Goal: Task Accomplishment & Management: Manage account settings

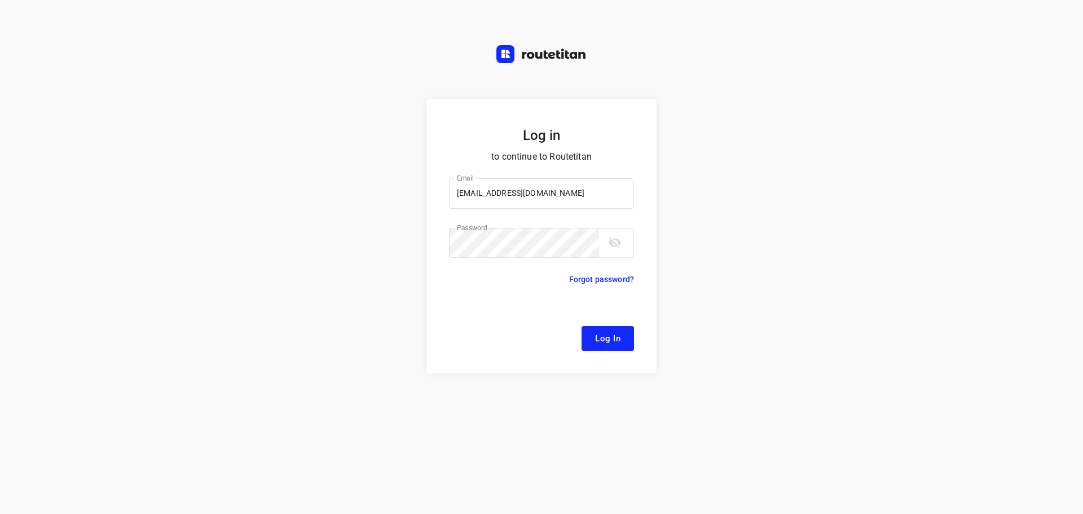
click at [600, 331] on span "Log In" at bounding box center [607, 338] width 25 height 15
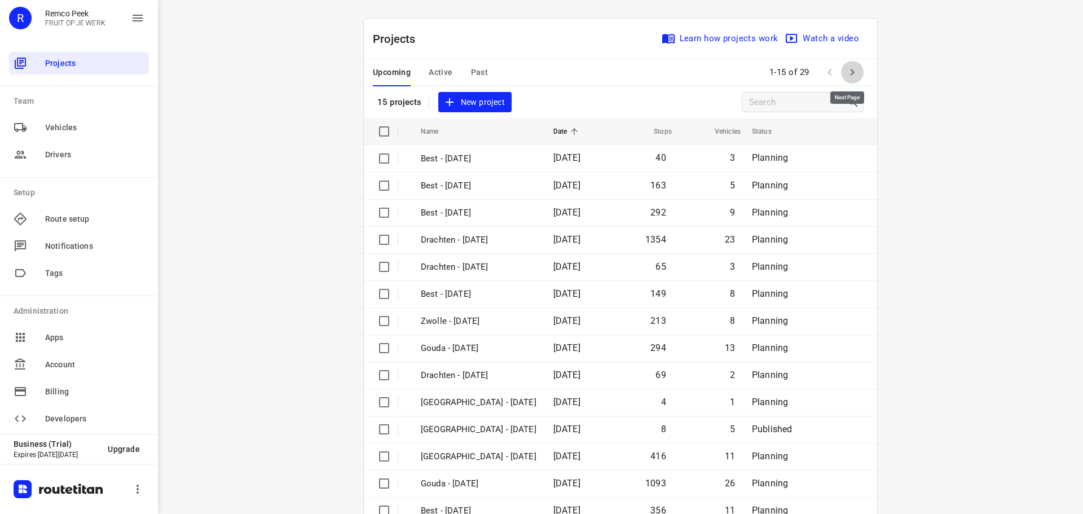
drag, startPoint x: 849, startPoint y: 74, endPoint x: 785, endPoint y: 130, distance: 84.7
click at [849, 74] on icon "button" at bounding box center [852, 72] width 14 height 14
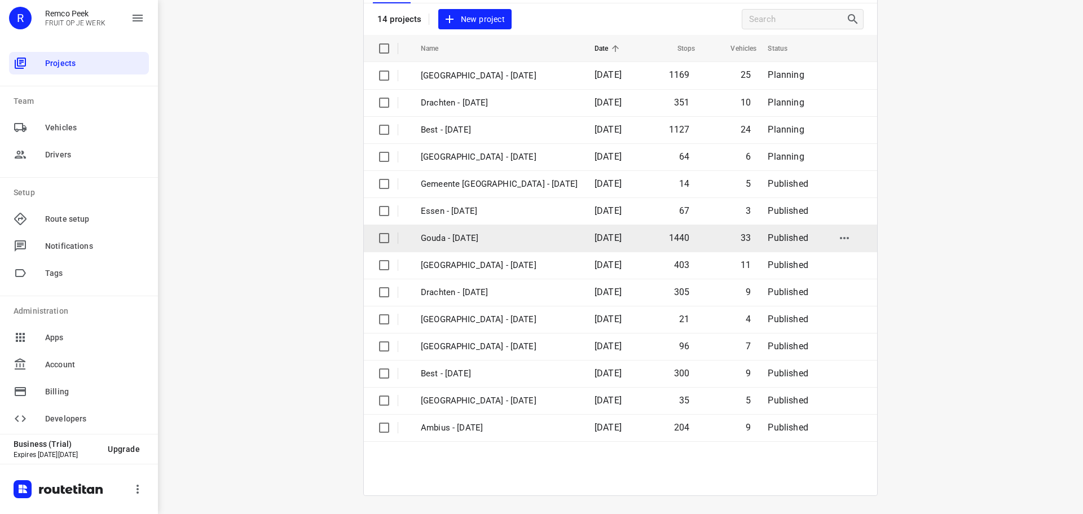
scroll to position [26, 0]
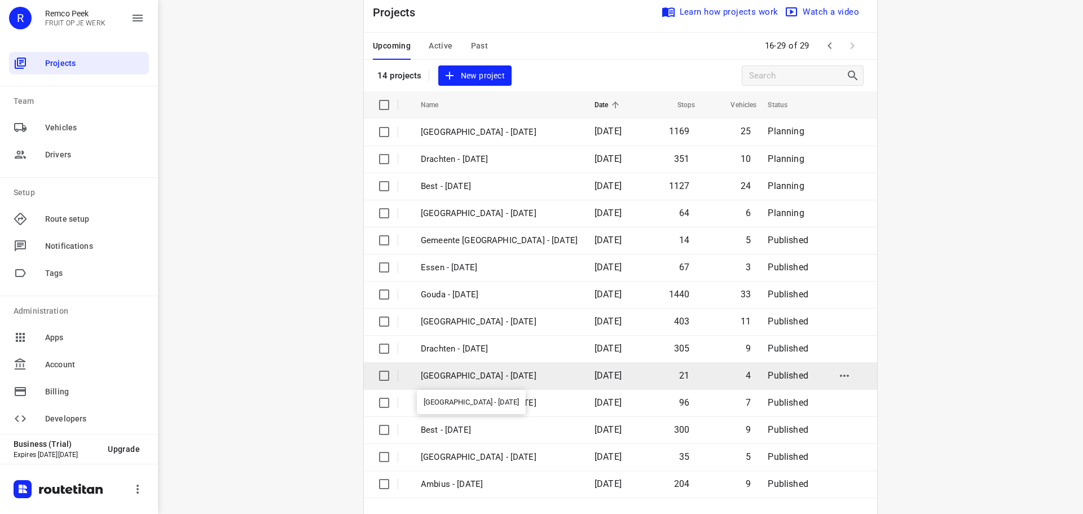
click at [458, 372] on p "[GEOGRAPHIC_DATA] - [DATE]" at bounding box center [499, 375] width 157 height 13
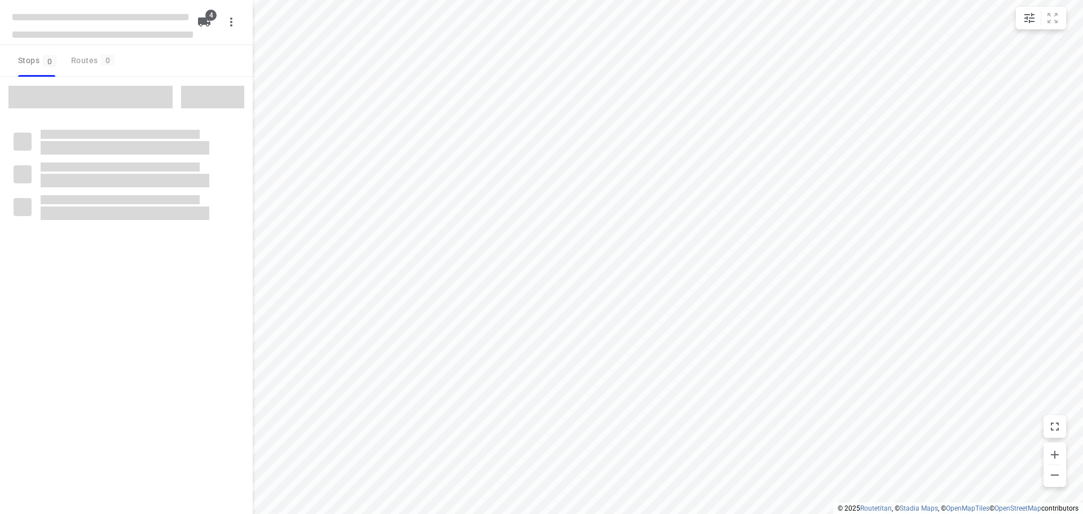
checkbox input "true"
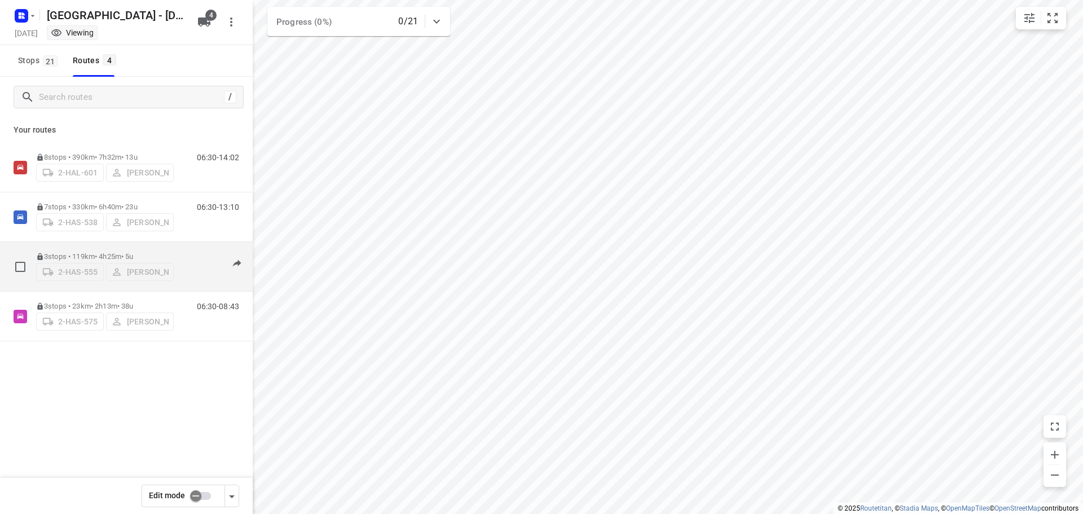
click at [100, 248] on div "3 stops • 119km • 4h25m • 5u 2-HAS-555 Kevin De Keulenaer" at bounding box center [105, 266] width 138 height 40
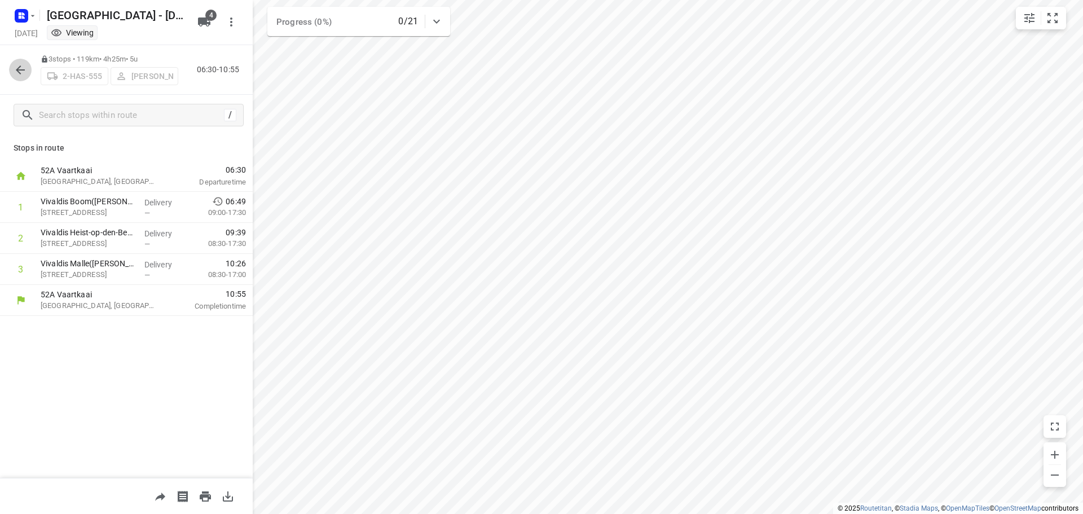
click at [19, 69] on icon "button" at bounding box center [21, 70] width 14 height 14
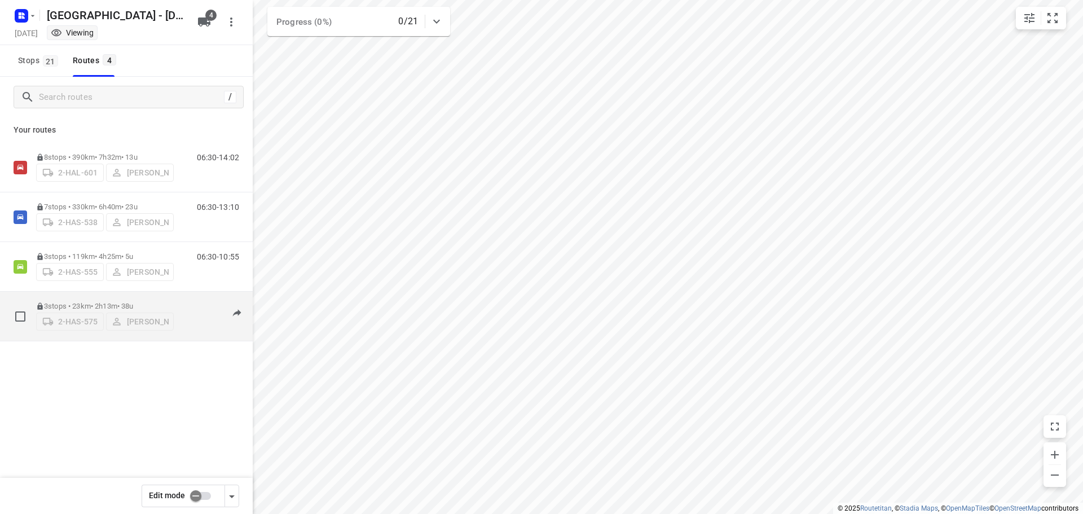
click at [92, 302] on p "3 stops • 23km • 2h13m • 38u" at bounding box center [105, 306] width 138 height 8
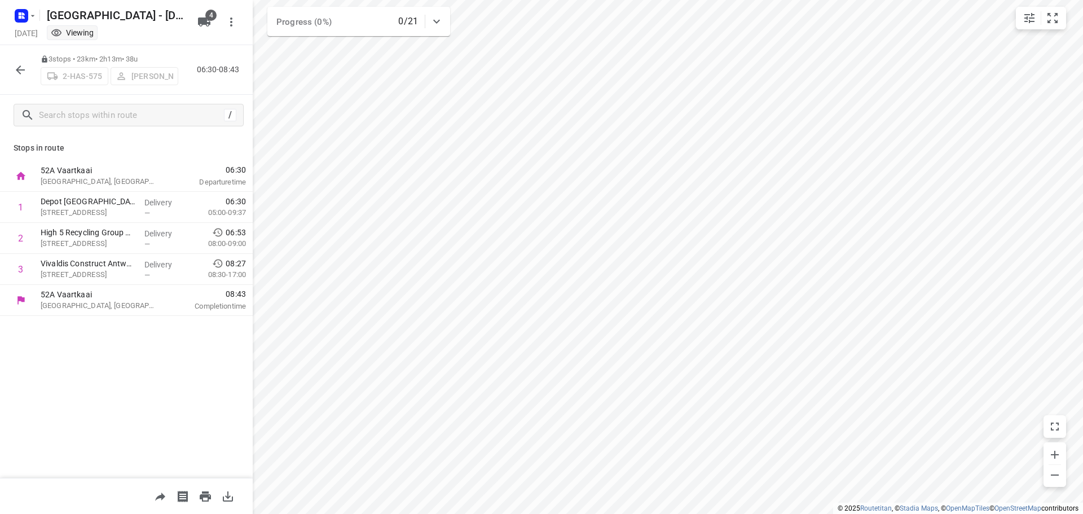
click at [21, 70] on icon "button" at bounding box center [21, 70] width 14 height 14
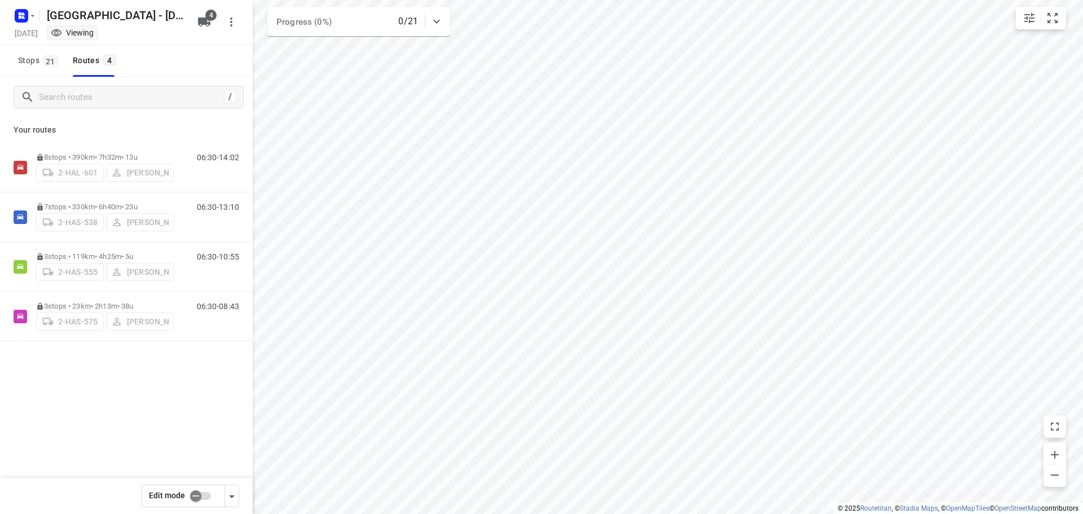
click at [196, 496] on input "checkbox" at bounding box center [196, 495] width 64 height 21
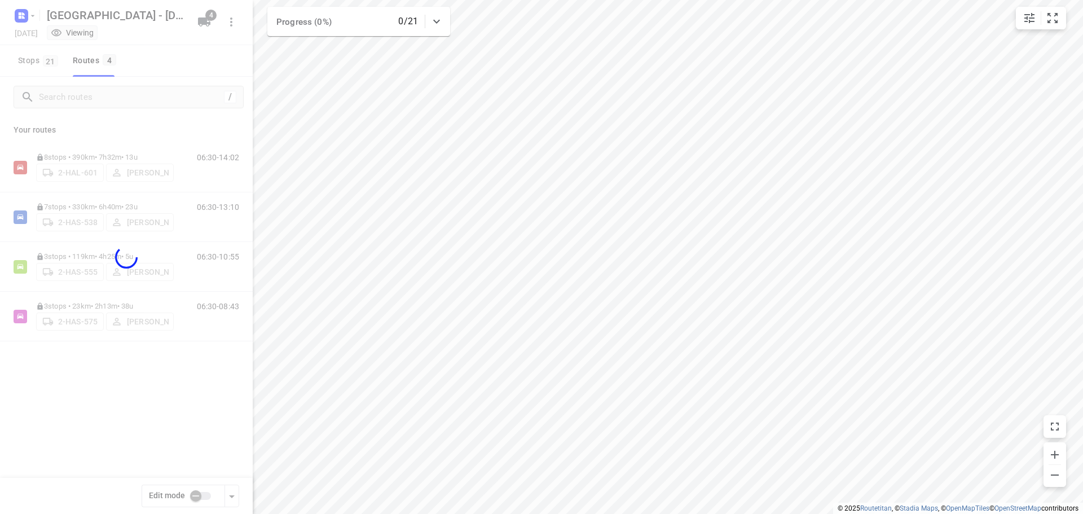
checkbox input "true"
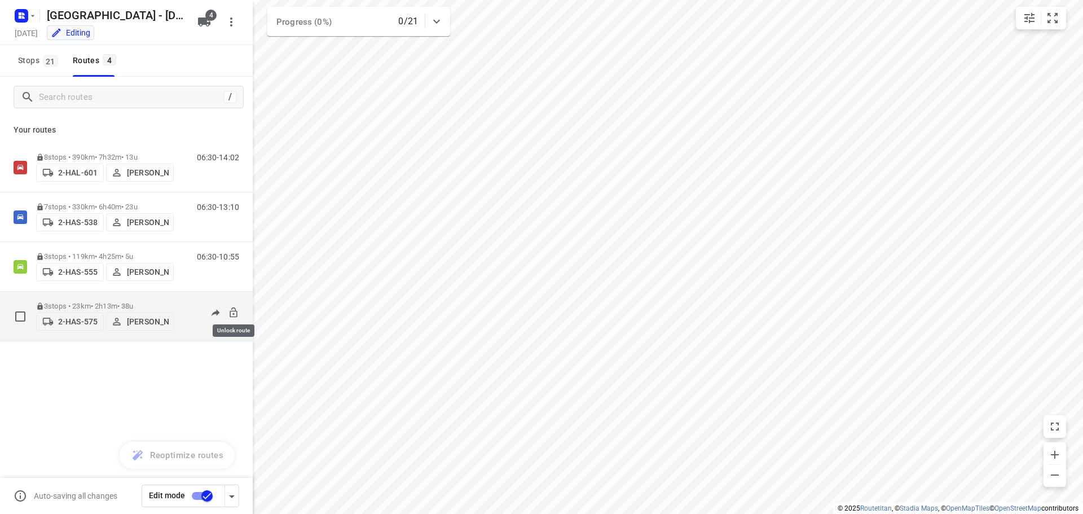
click at [231, 307] on icon at bounding box center [233, 312] width 11 height 11
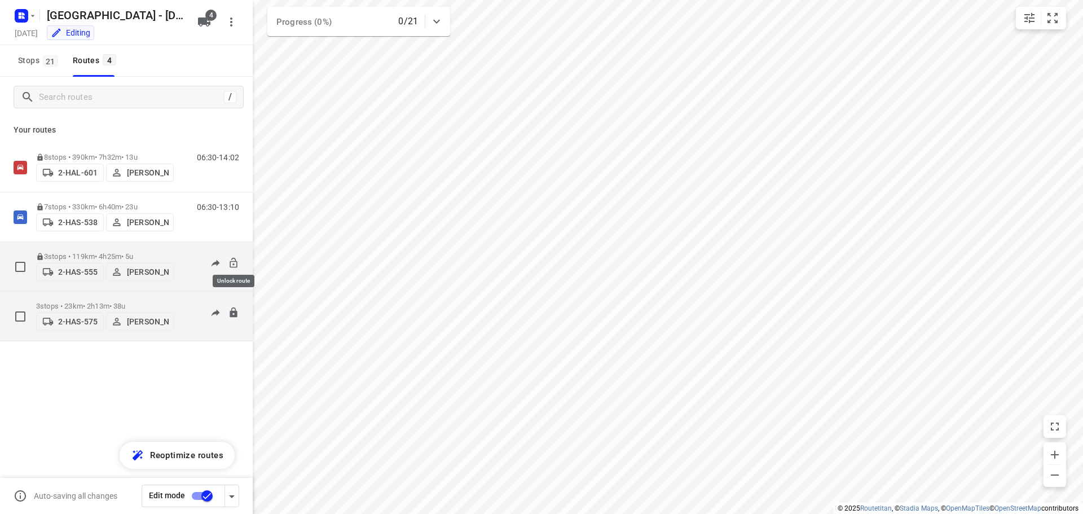
click at [232, 258] on icon at bounding box center [233, 262] width 11 height 11
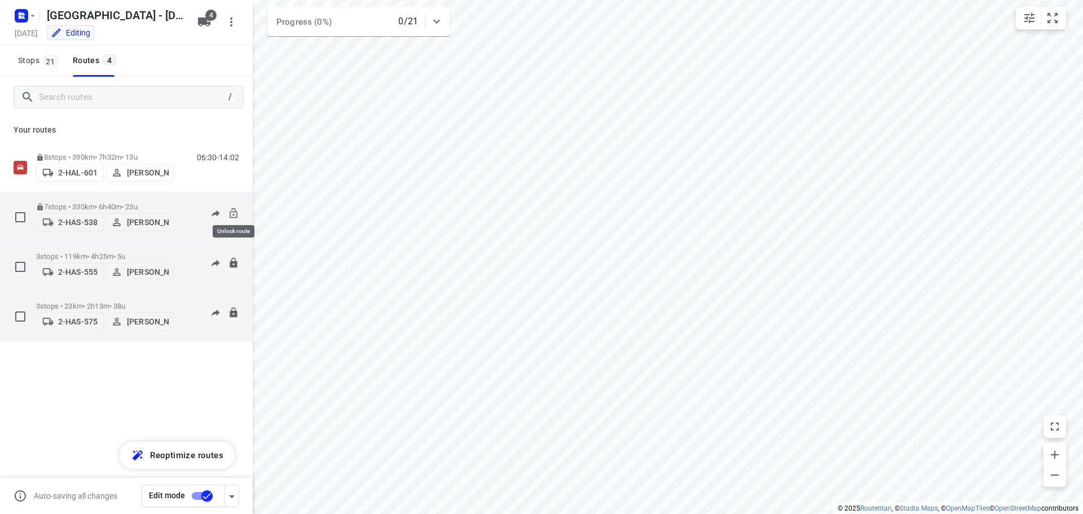
click at [234, 207] on icon at bounding box center [233, 212] width 11 height 11
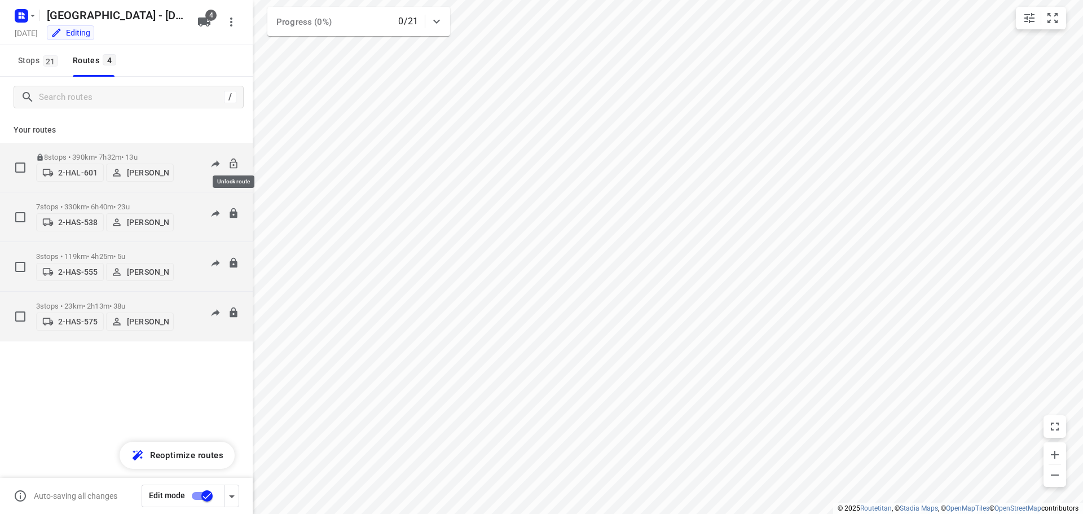
click at [232, 158] on icon at bounding box center [233, 163] width 11 height 11
click at [100, 252] on p "3 stops • 119km • 4h25m • 5u" at bounding box center [105, 256] width 138 height 8
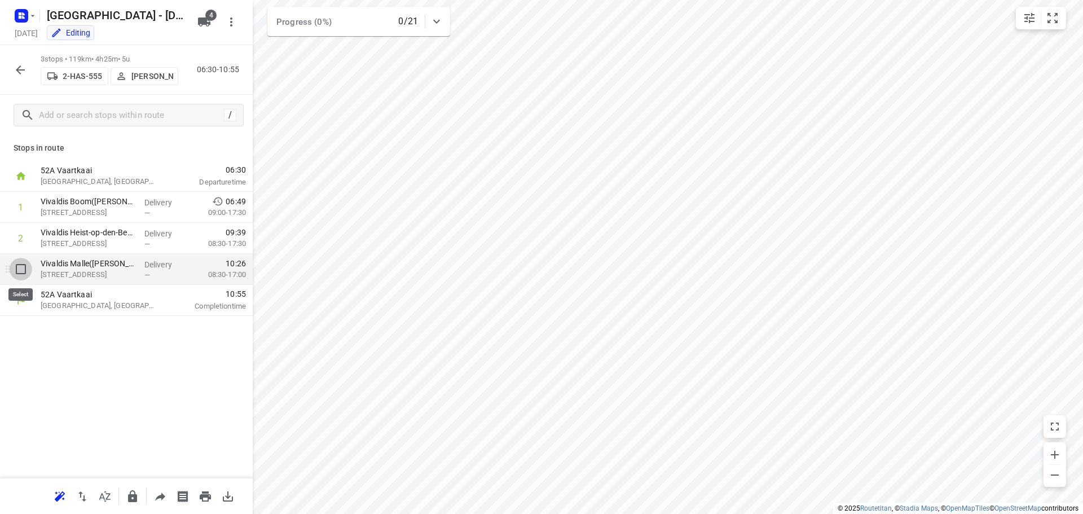
click at [18, 269] on input "checkbox" at bounding box center [21, 269] width 23 height 23
checkbox input "true"
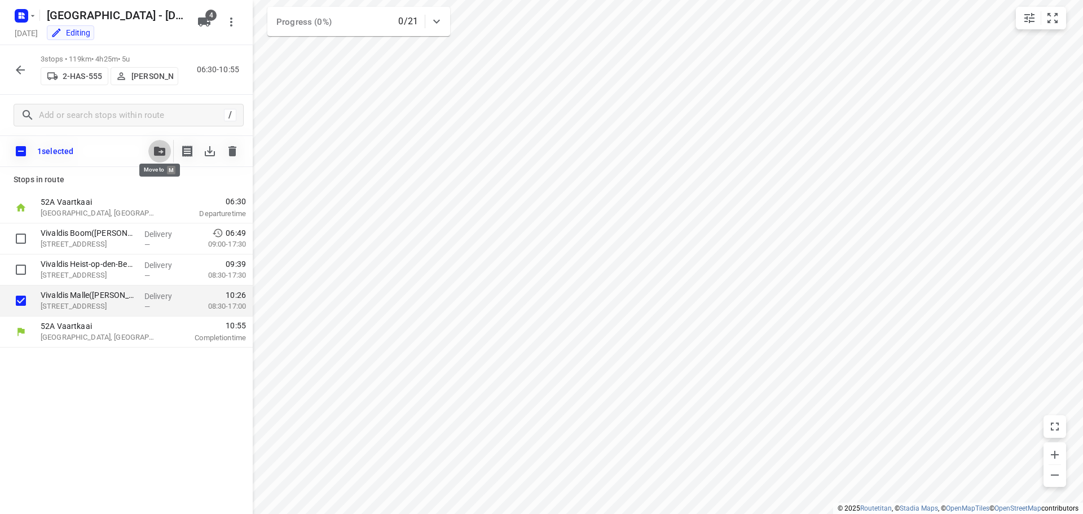
click at [156, 151] on icon "button" at bounding box center [159, 151] width 11 height 9
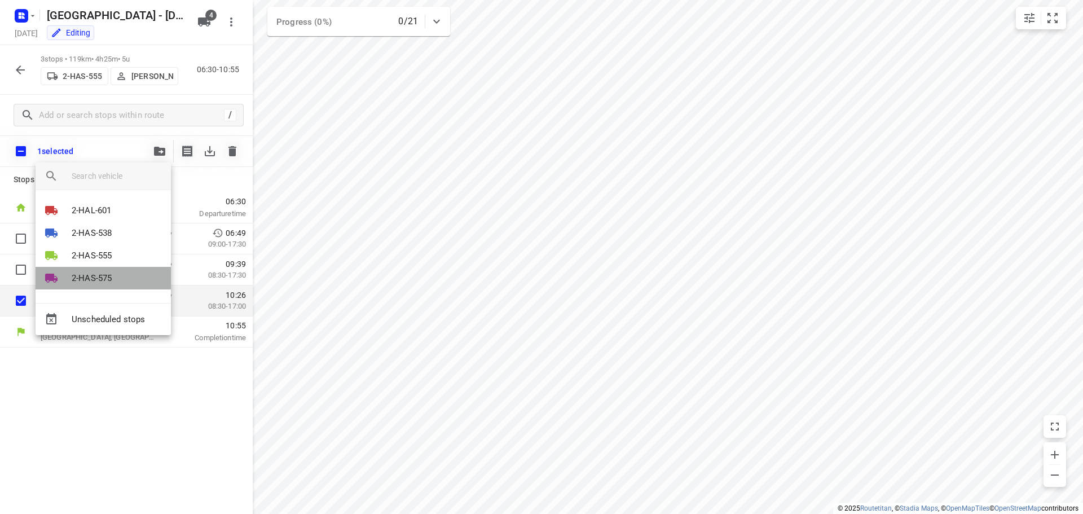
click at [91, 275] on p "2-HAS-575" at bounding box center [92, 278] width 40 height 13
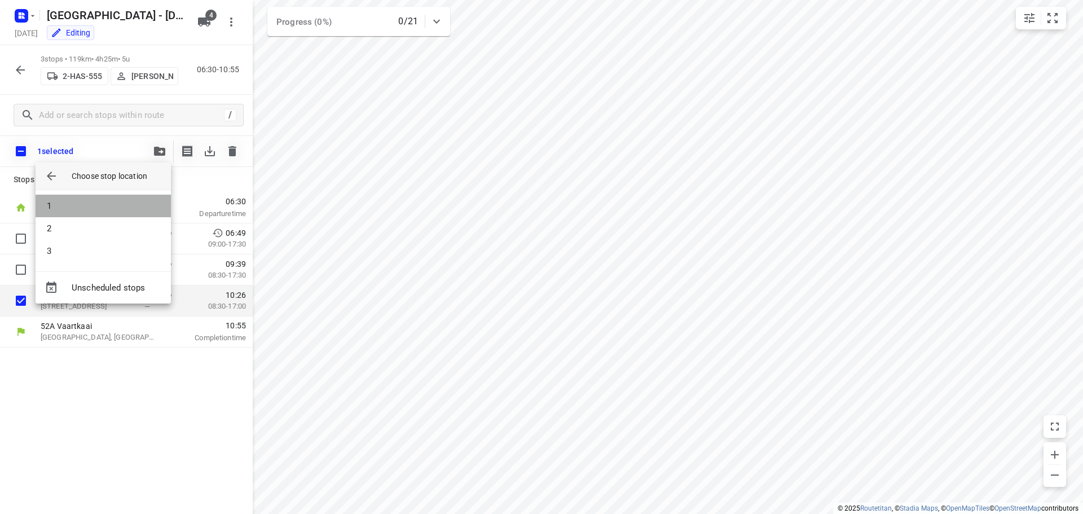
click at [98, 203] on li "1" at bounding box center [103, 206] width 135 height 23
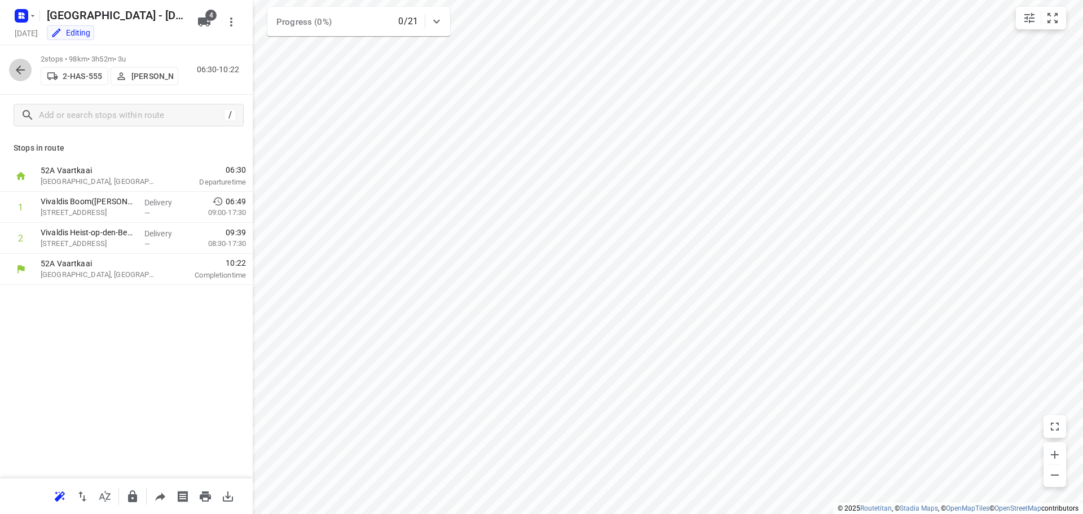
click at [20, 68] on icon "button" at bounding box center [21, 70] width 14 height 14
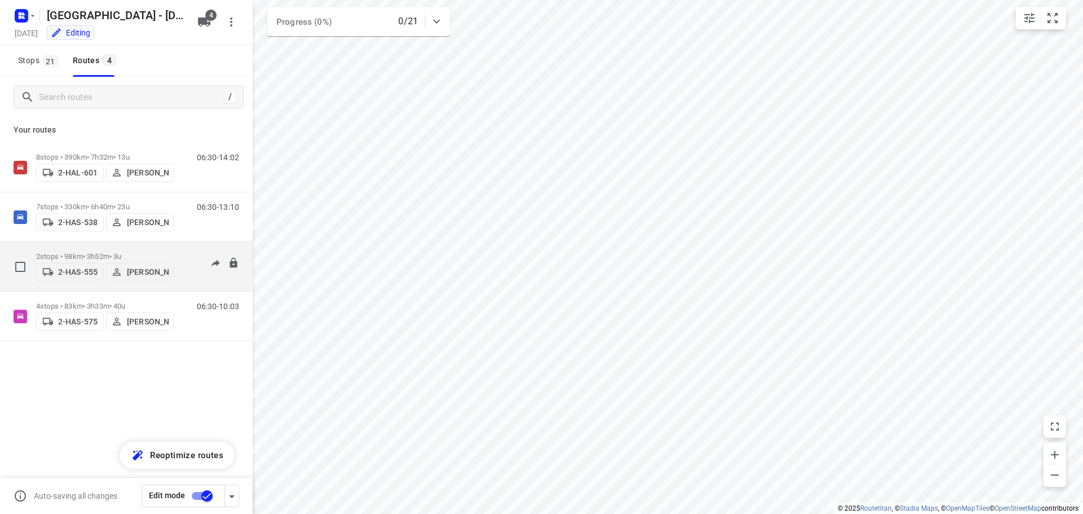
click at [83, 252] on p "2 stops • 98km • 3h52m • 3u" at bounding box center [105, 256] width 138 height 8
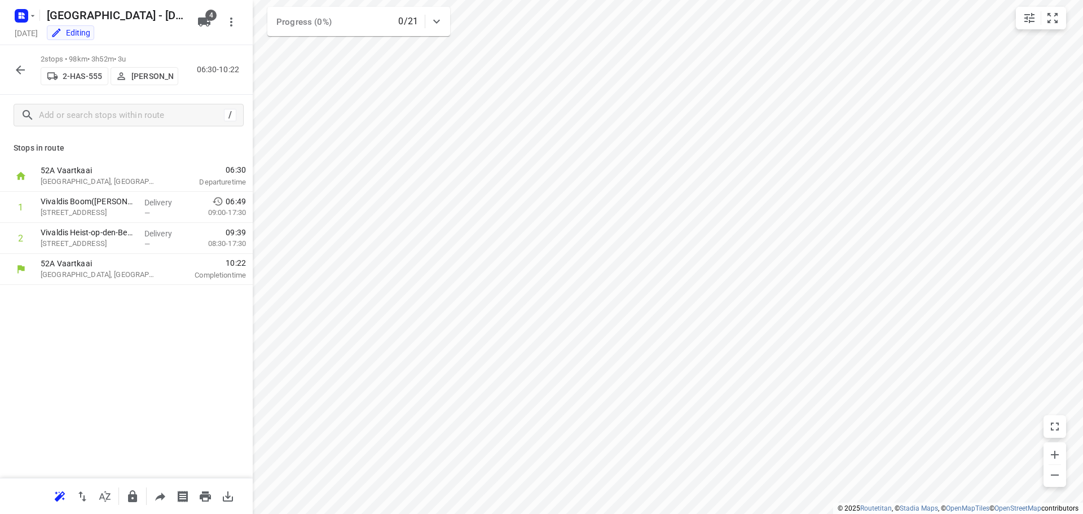
click at [19, 68] on icon "button" at bounding box center [20, 69] width 9 height 9
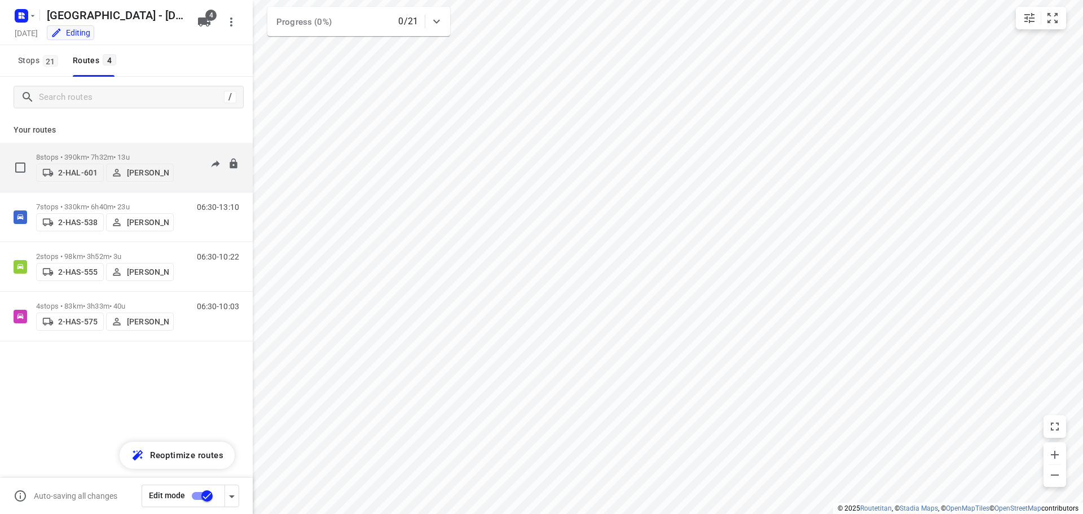
click at [92, 153] on p "8 stops • 390km • 7h32m • 13u" at bounding box center [105, 157] width 138 height 8
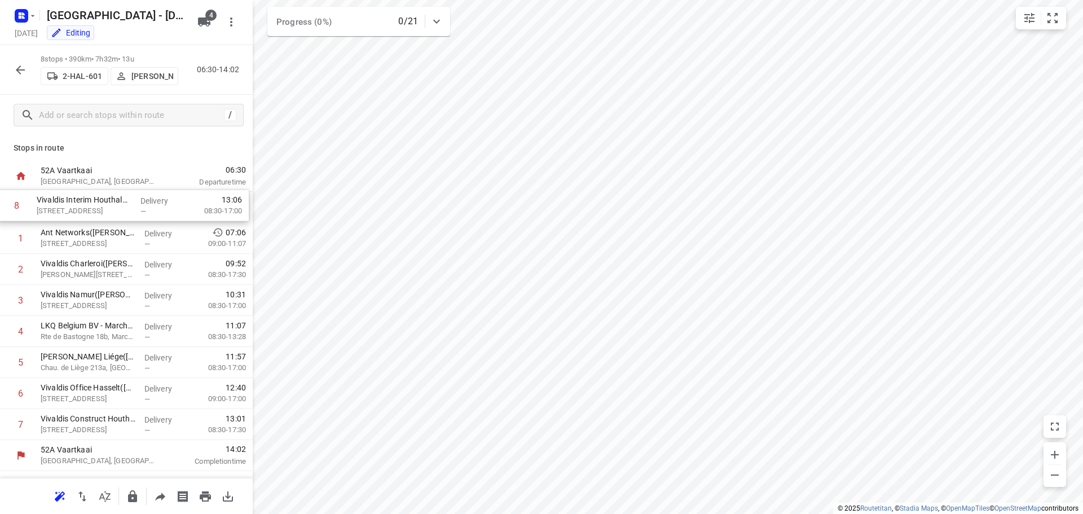
drag, startPoint x: 101, startPoint y: 428, endPoint x: 100, endPoint y: 208, distance: 219.9
click at [100, 208] on div "1 Ant Networks(Soumaya Aouizagh (Ant Networks)) Lozenberg 11, Zaventem Delivery…" at bounding box center [126, 316] width 253 height 248
drag, startPoint x: 99, startPoint y: 427, endPoint x: 102, endPoint y: 232, distance: 195.1
click at [102, 232] on div "1 Vivaldis Interim Houthalen(Régis Birgel) Dorpsstraat 14, Houthalen-helchteren…" at bounding box center [126, 316] width 253 height 248
drag, startPoint x: 100, startPoint y: 423, endPoint x: 91, endPoint y: 265, distance: 158.2
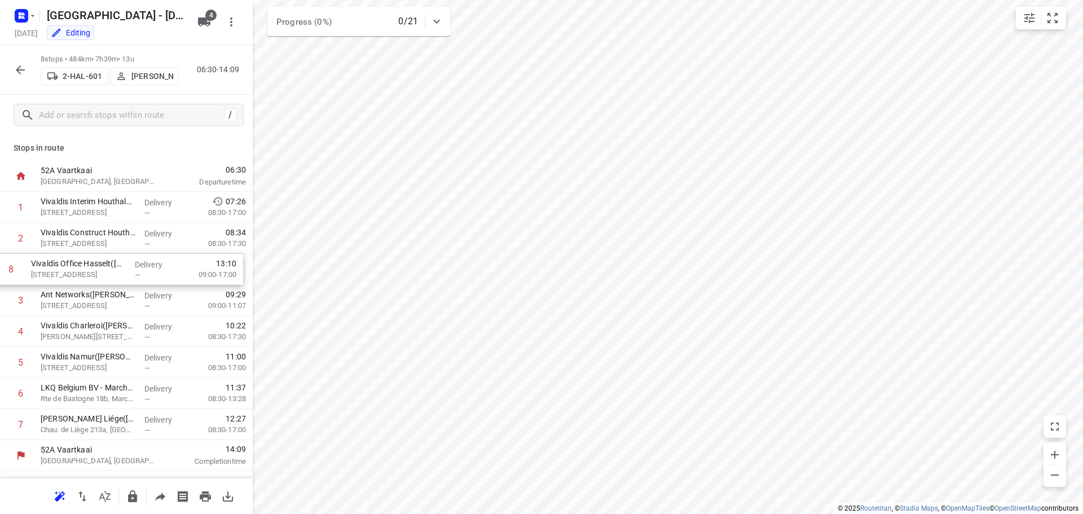
click at [91, 265] on div "1 Vivaldis Interim Houthalen(Régis Birgel) Dorpsstraat 14, Houthalen-helchteren…" at bounding box center [126, 316] width 253 height 248
drag, startPoint x: 88, startPoint y: 425, endPoint x: 100, endPoint y: 293, distance: 133.0
click at [100, 293] on div "1 Vivaldis Interim Houthalen(Régis Birgel) Dorpsstraat 14, Houthalen-helchteren…" at bounding box center [126, 316] width 253 height 248
drag, startPoint x: 91, startPoint y: 427, endPoint x: 91, endPoint y: 332, distance: 94.7
click at [91, 332] on div "1 Vivaldis Interim Houthalen(Régis Birgel) Dorpsstraat 14, Houthalen-helchteren…" at bounding box center [126, 316] width 253 height 248
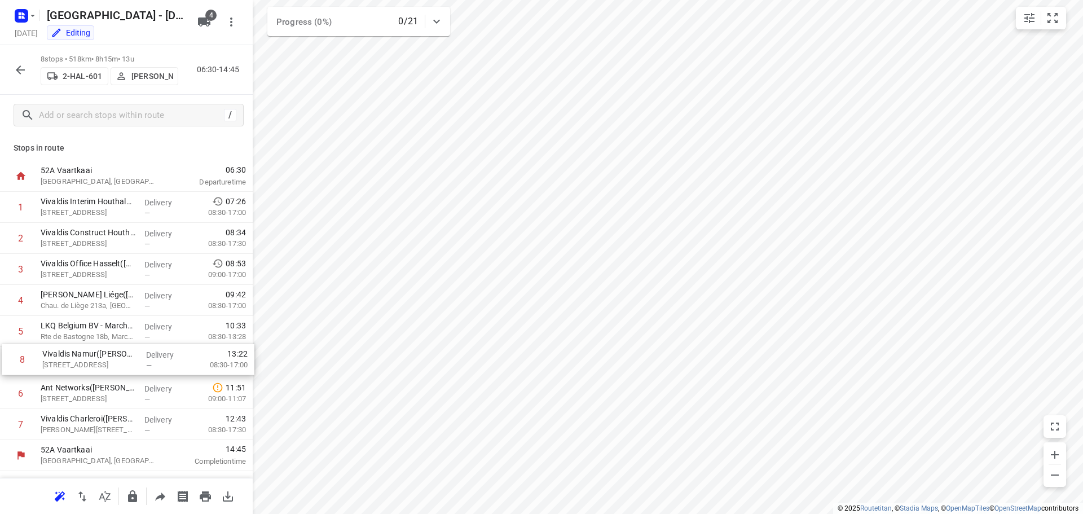
drag, startPoint x: 75, startPoint y: 424, endPoint x: 77, endPoint y: 354, distance: 69.9
click at [78, 354] on div "1 Vivaldis Interim Houthalen(Régis Birgel) Dorpsstraat 14, Houthalen-helchteren…" at bounding box center [126, 316] width 253 height 248
drag, startPoint x: 84, startPoint y: 426, endPoint x: 85, endPoint y: 391, distance: 35.0
click at [85, 391] on div "1 Vivaldis Interim Houthalen(Régis Birgel) Dorpsstraat 14, Houthalen-helchteren…" at bounding box center [126, 316] width 253 height 248
click at [20, 67] on icon "button" at bounding box center [20, 69] width 9 height 9
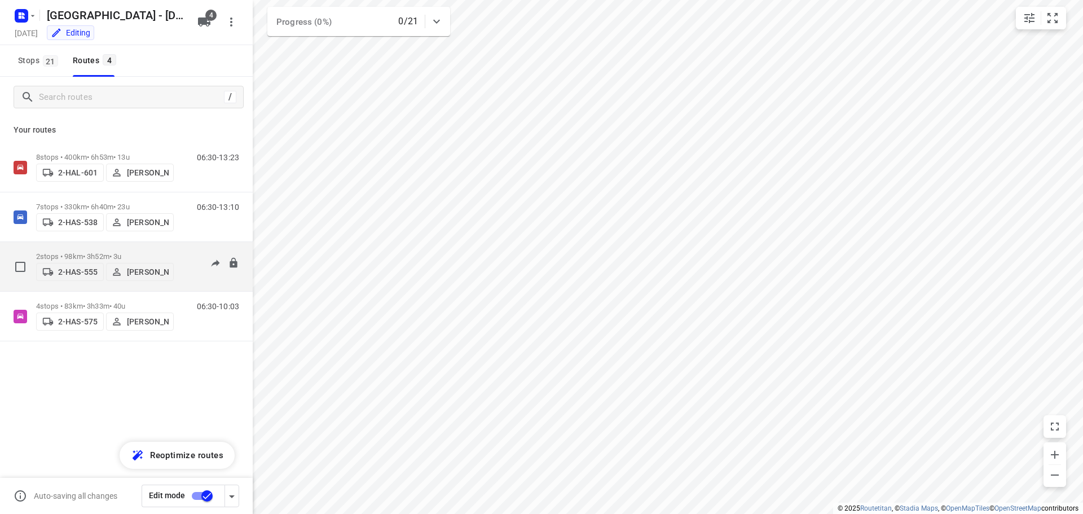
click at [89, 252] on p "2 stops • 98km • 3h52m • 3u" at bounding box center [105, 256] width 138 height 8
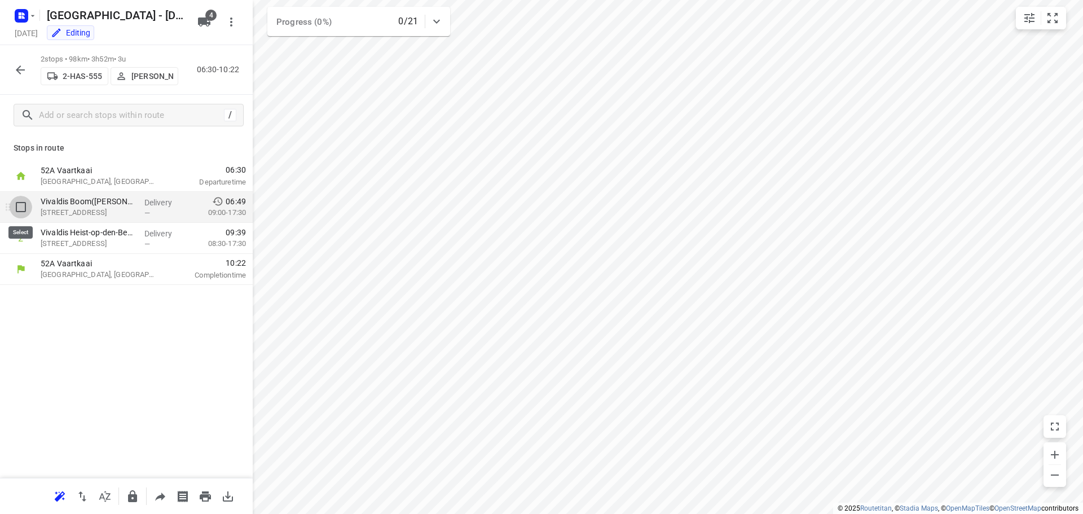
click at [21, 210] on input "checkbox" at bounding box center [21, 207] width 23 height 23
checkbox input "true"
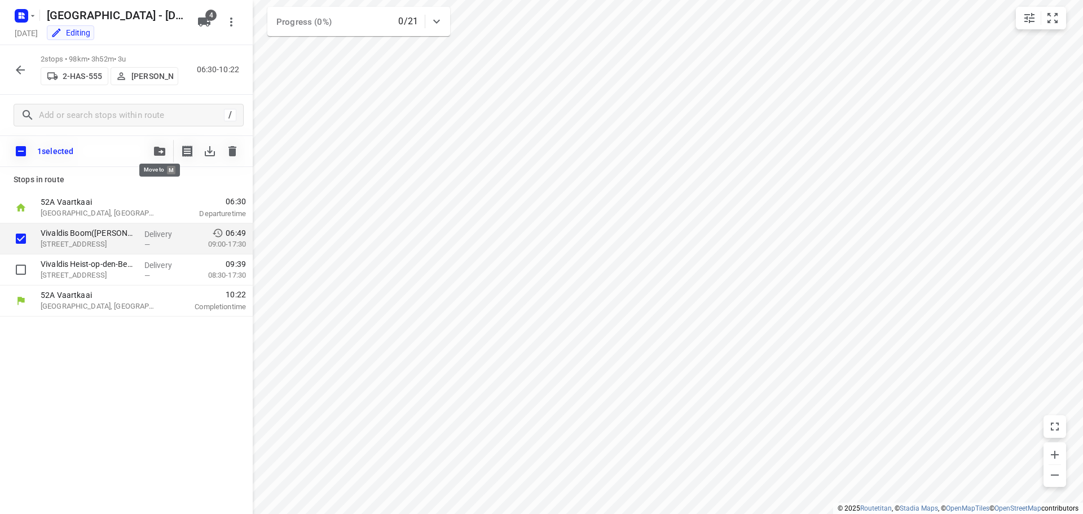
click at [158, 151] on icon "button" at bounding box center [159, 151] width 11 height 9
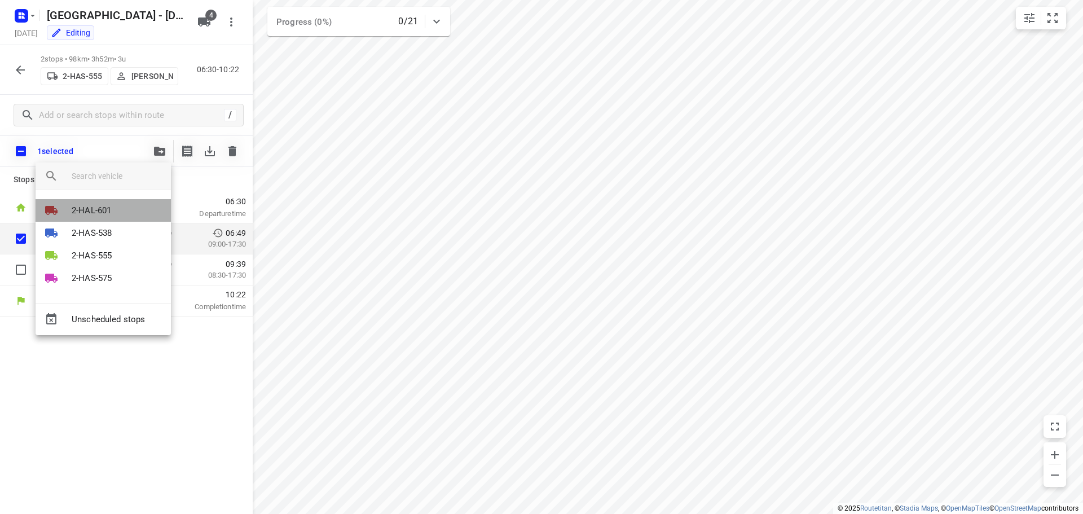
click at [92, 209] on p "2-HAL-601" at bounding box center [91, 210] width 39 height 13
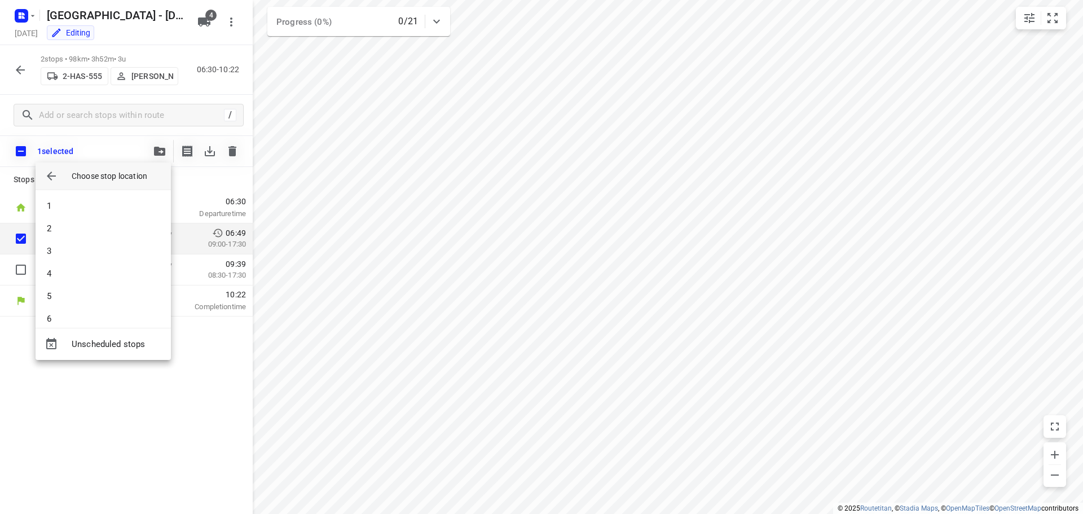
scroll to position [56, 0]
click at [51, 304] on li "8" at bounding box center [103, 307] width 135 height 23
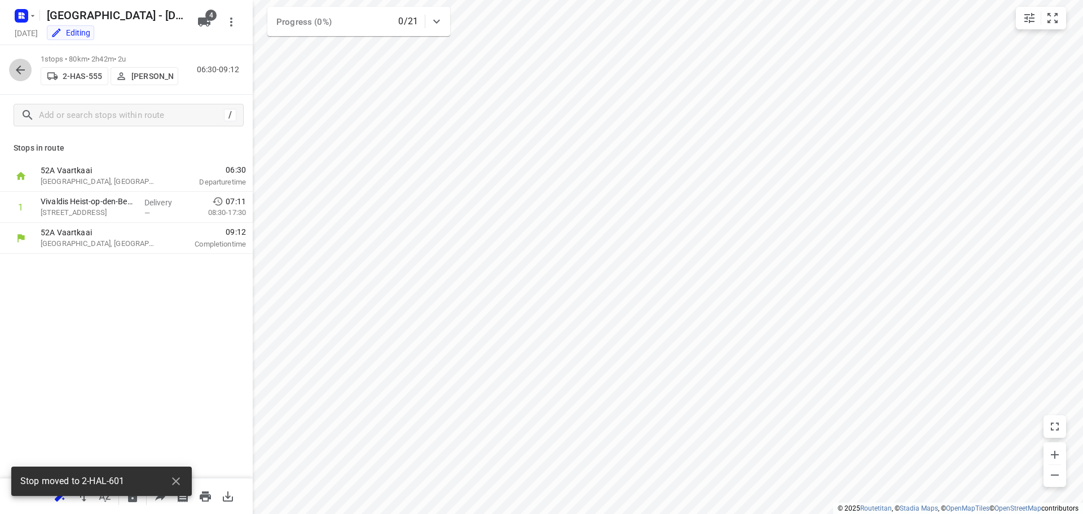
click at [19, 67] on icon "button" at bounding box center [20, 69] width 9 height 9
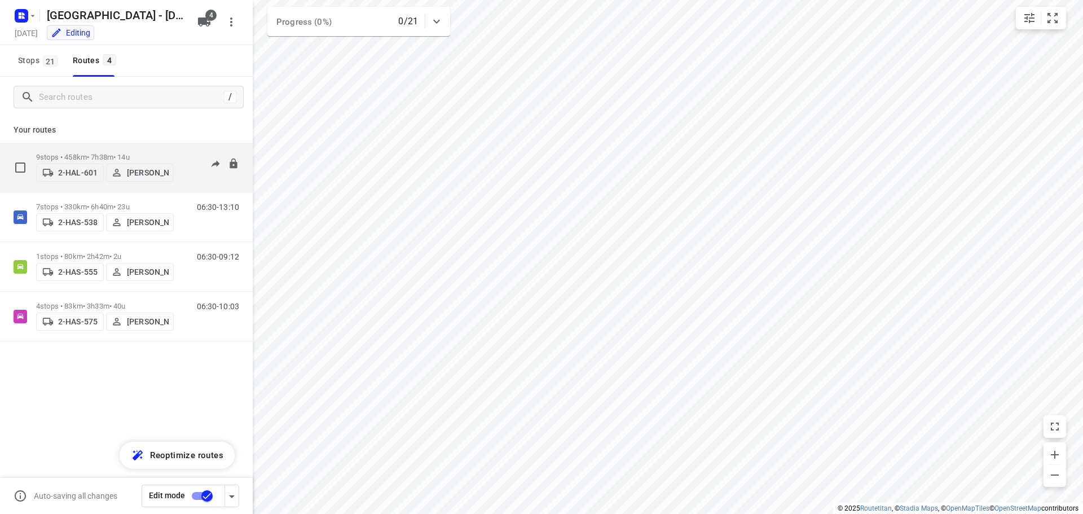
click at [82, 149] on div "9 stops • 458km • 7h38m • 14u 2-HAL-601 Bart Denbeir" at bounding box center [105, 167] width 138 height 40
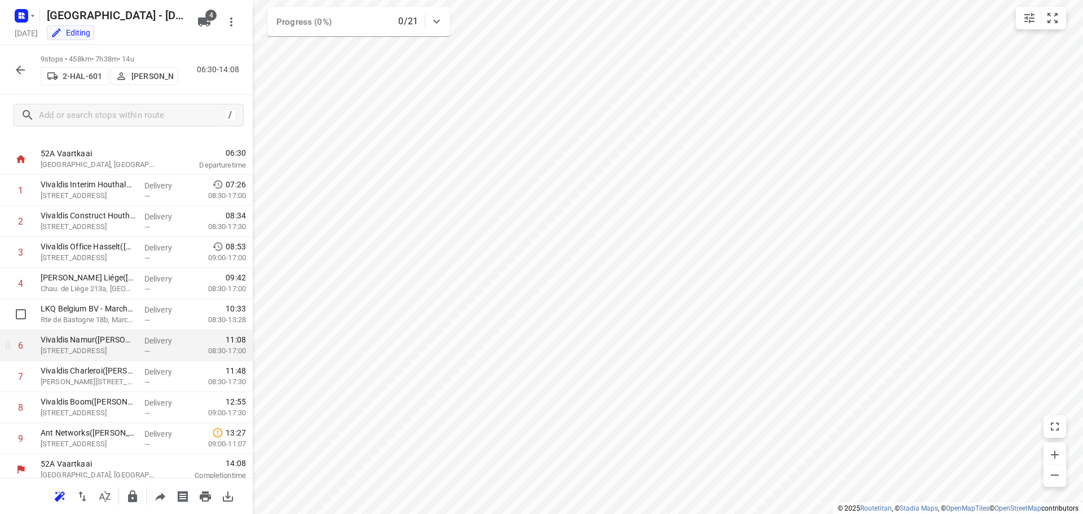
scroll to position [24, 0]
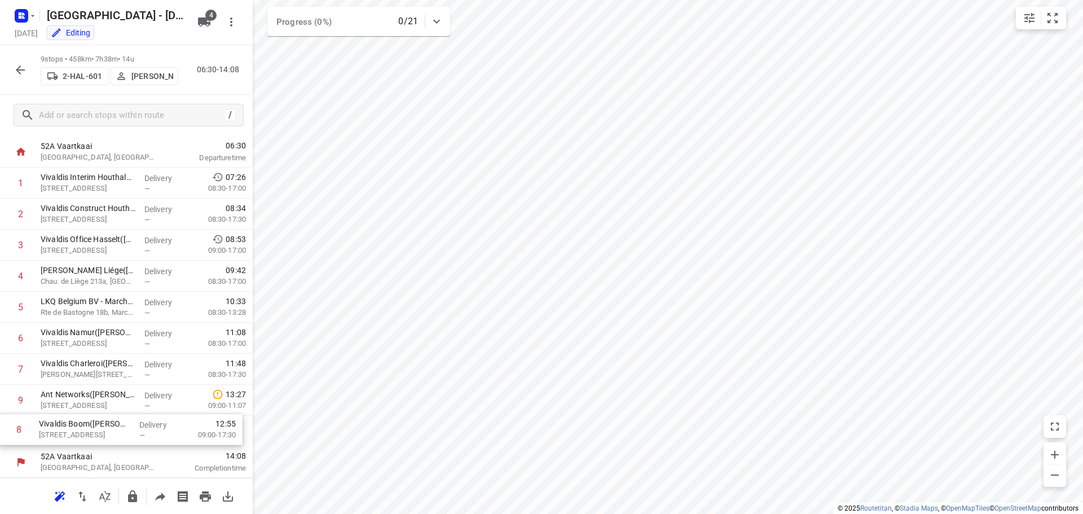
drag, startPoint x: 85, startPoint y: 401, endPoint x: 83, endPoint y: 435, distance: 33.9
click at [83, 435] on div "1 Vivaldis Interim Houthalen(Régis Birgel) Dorpsstraat 14, Houthalen-helchteren…" at bounding box center [126, 306] width 253 height 279
click at [20, 69] on icon "button" at bounding box center [21, 70] width 14 height 14
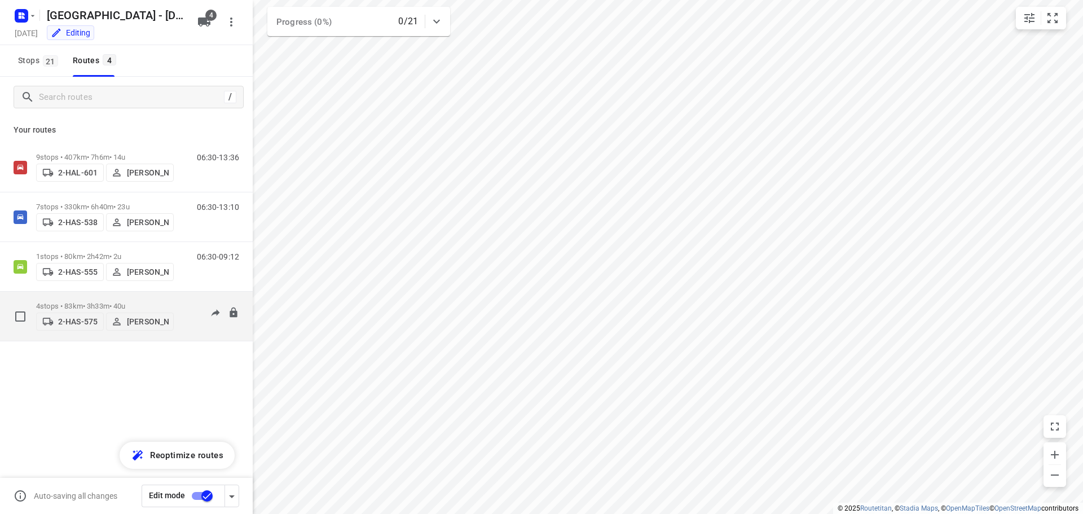
click at [82, 302] on p "4 stops • 83km • 3h33m • 40u" at bounding box center [105, 306] width 138 height 8
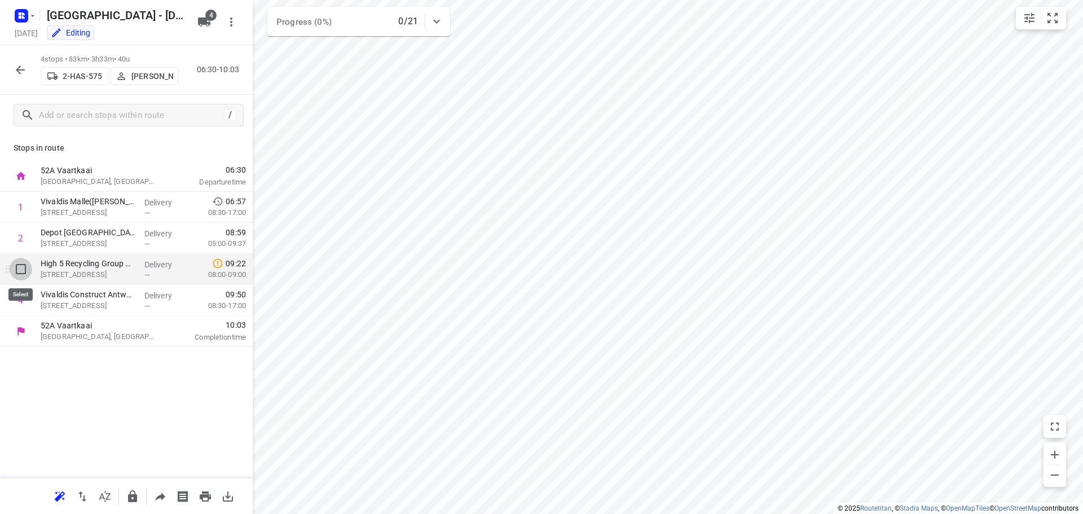
click at [21, 268] on input "checkbox" at bounding box center [21, 269] width 23 height 23
checkbox input "true"
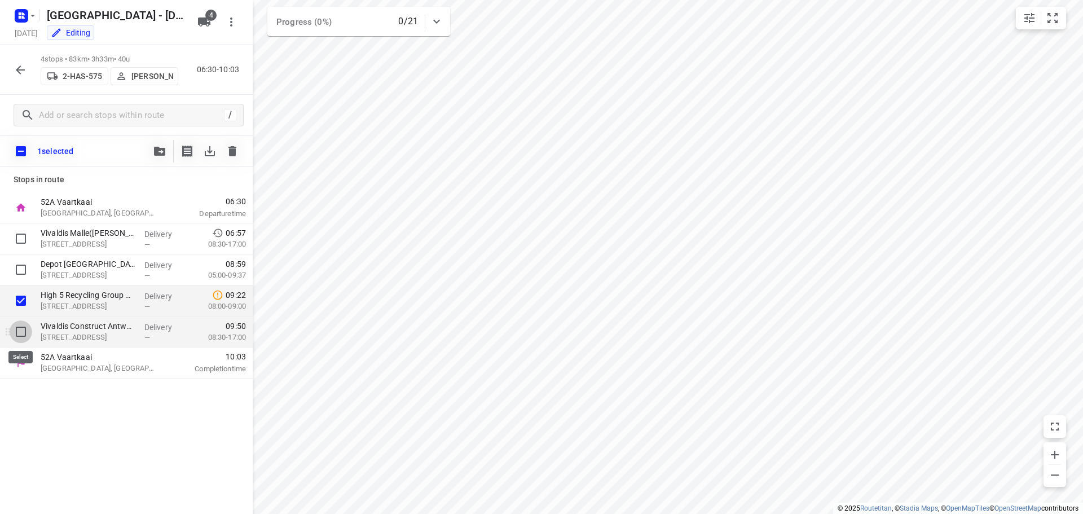
click at [19, 330] on input "checkbox" at bounding box center [21, 331] width 23 height 23
checkbox input "true"
click at [155, 152] on icon "button" at bounding box center [159, 151] width 11 height 9
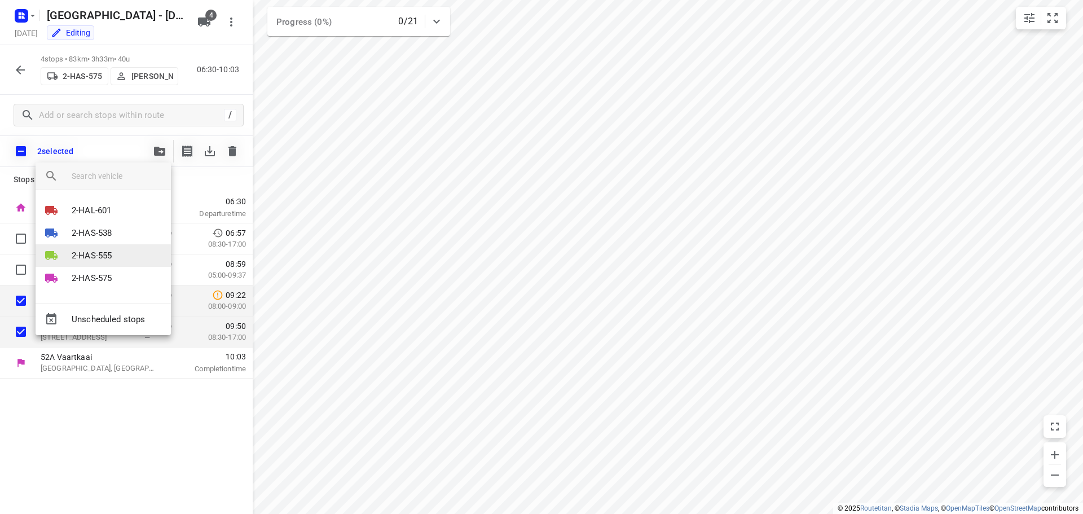
click at [87, 251] on p "2-HAS-555" at bounding box center [92, 255] width 40 height 13
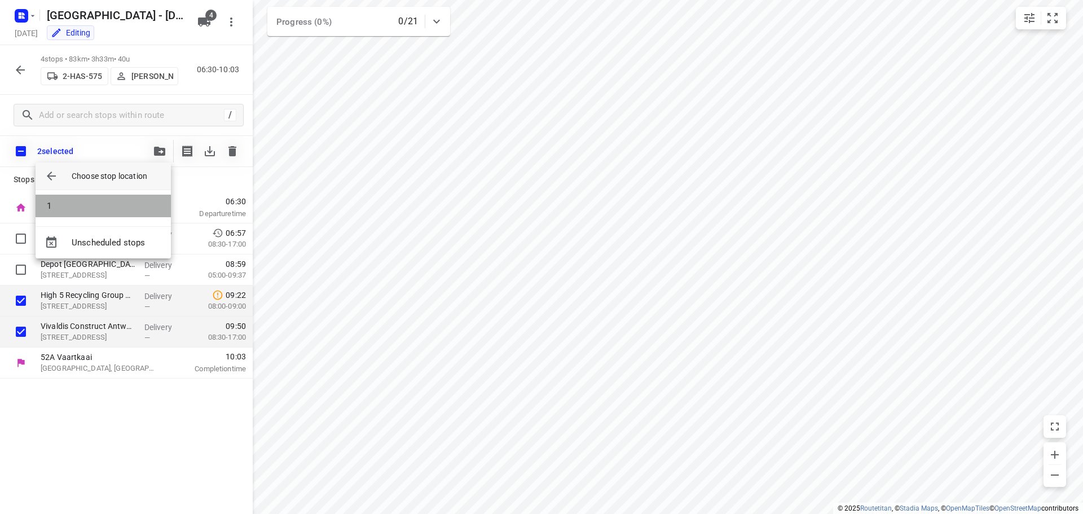
click at [52, 204] on li "1" at bounding box center [103, 206] width 135 height 23
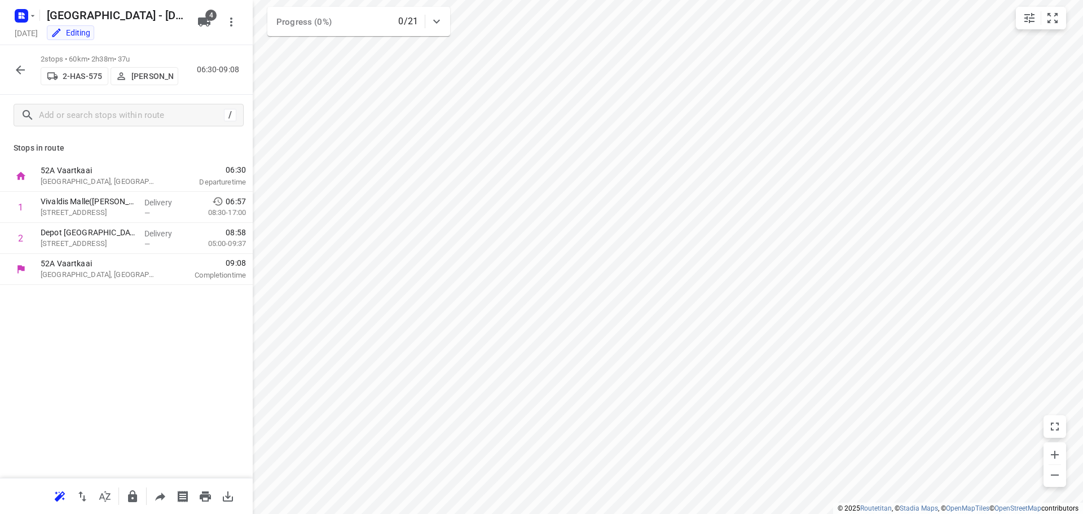
click at [20, 71] on icon "button" at bounding box center [21, 70] width 14 height 14
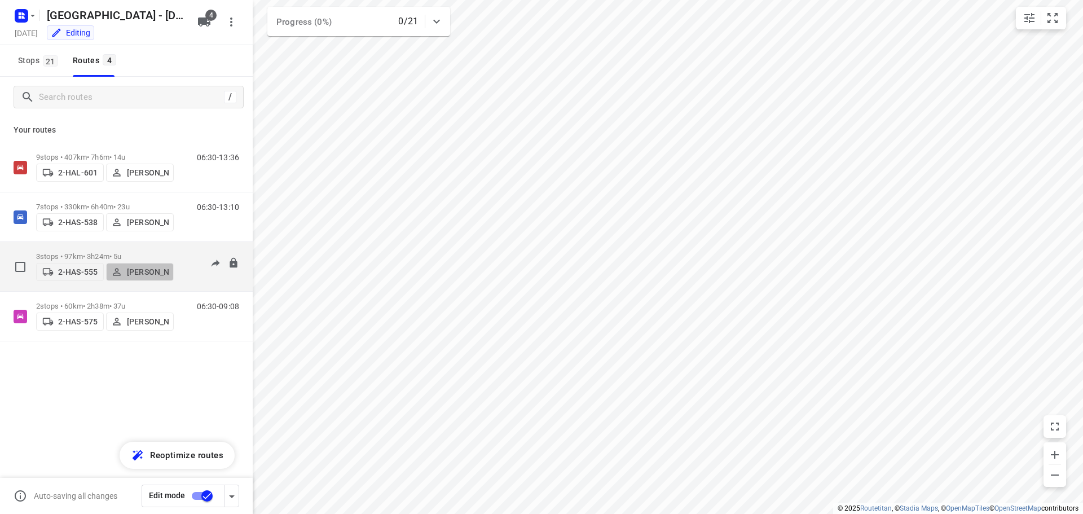
click at [144, 267] on p "Kevin De Keulenaer" at bounding box center [148, 271] width 42 height 9
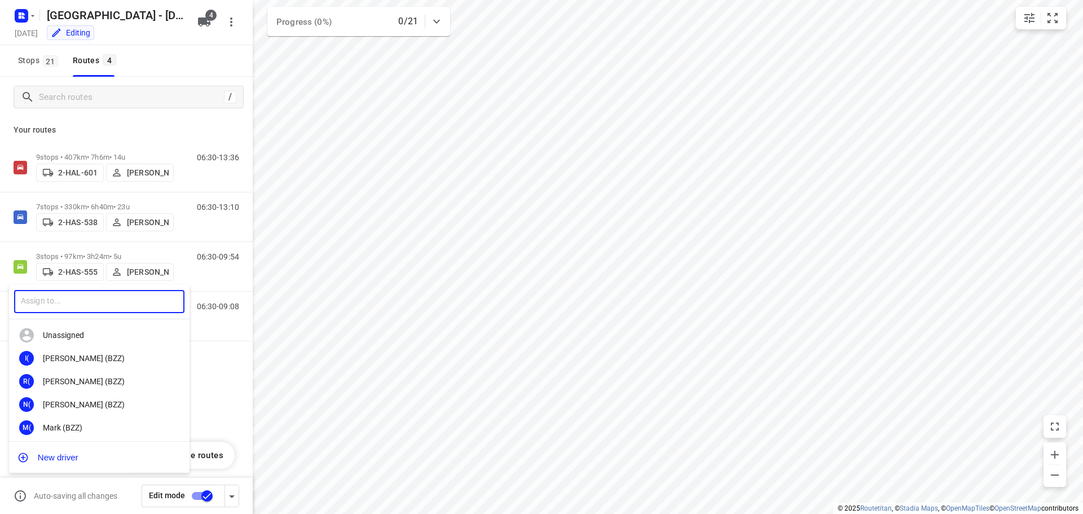
click at [81, 299] on input "text" at bounding box center [99, 301] width 170 height 23
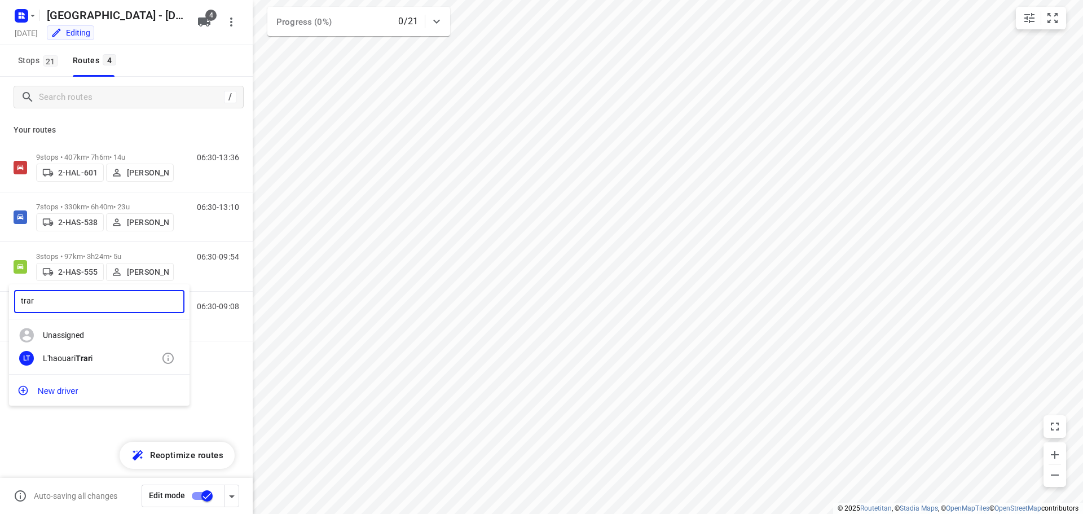
type input "trar"
click at [85, 358] on b "Trar" at bounding box center [83, 358] width 15 height 9
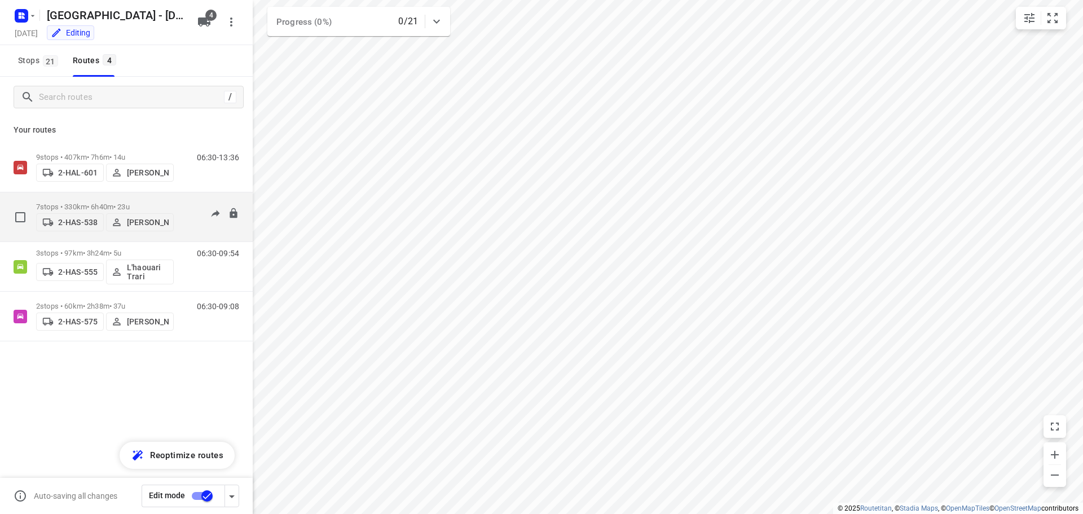
click at [79, 202] on p "7 stops • 330km • 6h40m • 23u" at bounding box center [105, 206] width 138 height 8
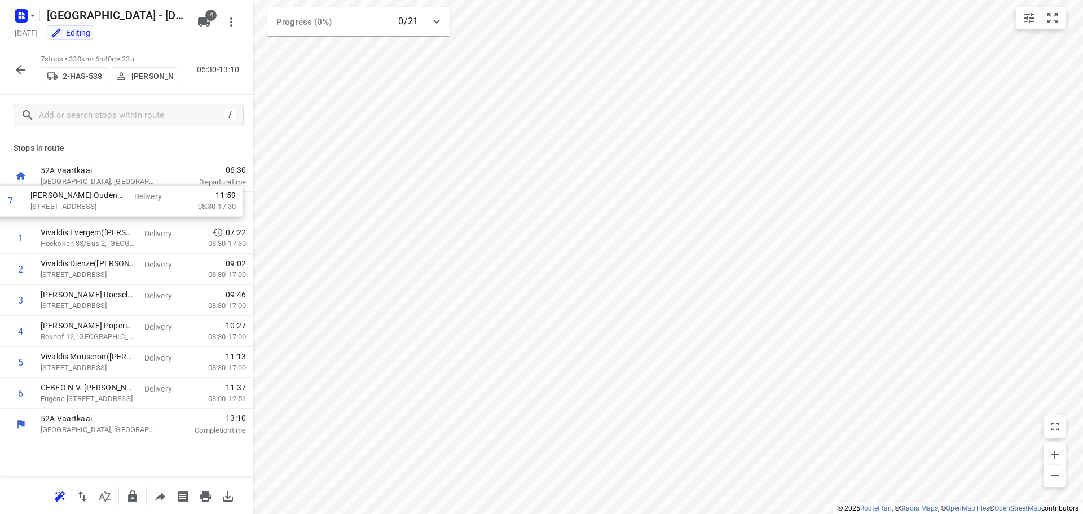
drag, startPoint x: 82, startPoint y: 396, endPoint x: 72, endPoint y: 200, distance: 196.5
click at [72, 200] on div "1 Vivaldis Evergem(Régis Birgel) Hoeksken 33/Bus 2, Evergem Delivery — 07:22 08…" at bounding box center [126, 300] width 253 height 217
drag, startPoint x: 79, startPoint y: 395, endPoint x: 73, endPoint y: 233, distance: 161.9
click at [73, 233] on div "1 Vivaldis Oudenaarde(Vivaldis Interim Hoofdkantoor) Beverestraat 49, Oudenaard…" at bounding box center [126, 300] width 253 height 217
drag, startPoint x: 83, startPoint y: 392, endPoint x: 92, endPoint y: 263, distance: 128.8
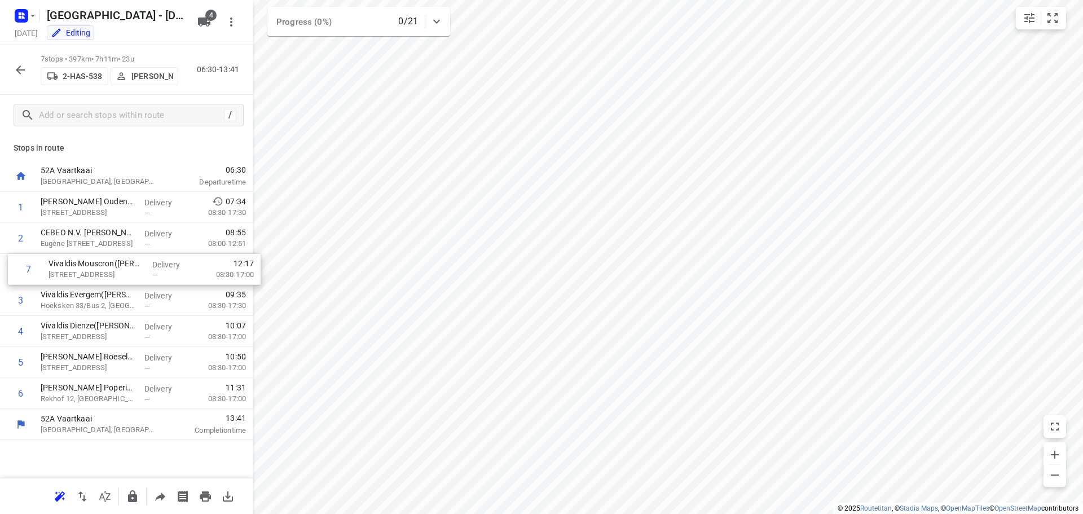
click at [92, 263] on div "1 Vivaldis Oudenaarde(Vivaldis Interim Hoofdkantoor) Beverestraat 49, Oudenaard…" at bounding box center [126, 300] width 253 height 217
drag, startPoint x: 90, startPoint y: 395, endPoint x: 92, endPoint y: 295, distance: 99.2
click at [92, 295] on div "1 Vivaldis Oudenaarde(Vivaldis Interim Hoofdkantoor) Beverestraat 49, Oudenaard…" at bounding box center [126, 300] width 253 height 217
drag, startPoint x: 77, startPoint y: 396, endPoint x: 75, endPoint y: 324, distance: 72.2
click at [75, 324] on div "1 Vivaldis Oudenaarde(Vivaldis Interim Hoofdkantoor) Beverestraat 49, Oudenaard…" at bounding box center [126, 300] width 253 height 217
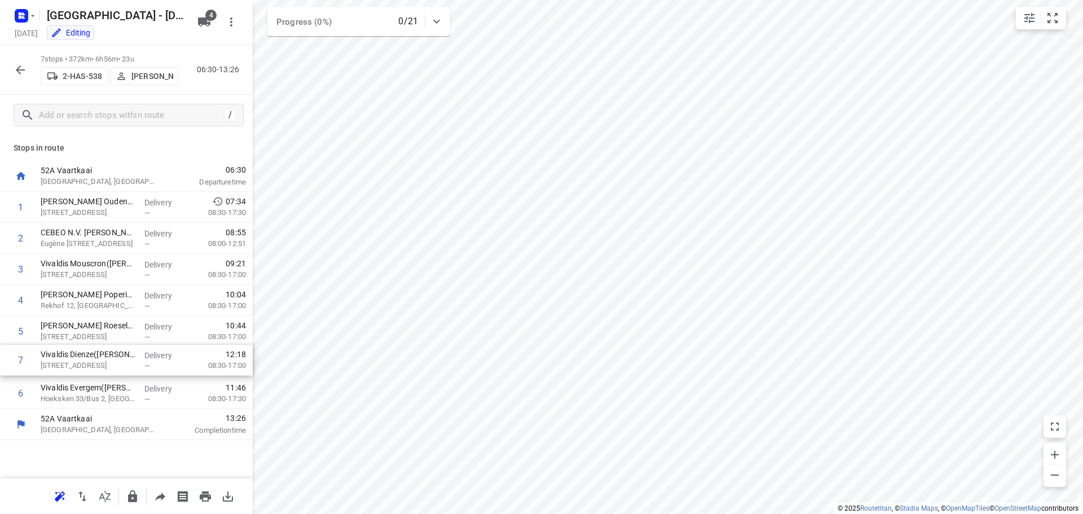
drag, startPoint x: 77, startPoint y: 392, endPoint x: 78, endPoint y: 355, distance: 37.8
click at [78, 355] on div "1 Vivaldis Oudenaarde(Vivaldis Interim Hoofdkantoor) Beverestraat 49, Oudenaard…" at bounding box center [126, 300] width 253 height 217
click at [18, 70] on icon "button" at bounding box center [20, 69] width 9 height 9
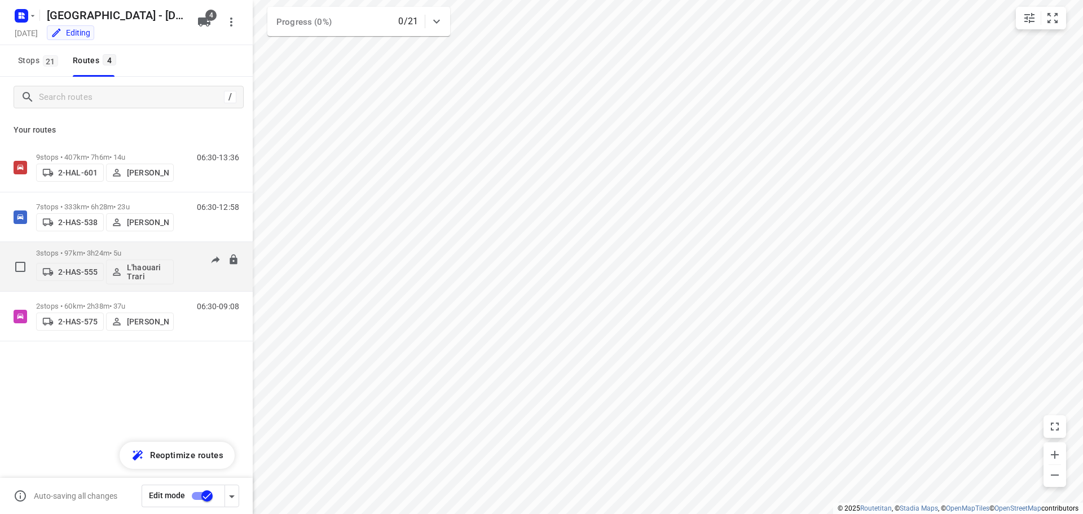
click at [79, 253] on p "3 stops • 97km • 3h24m • 5u" at bounding box center [105, 253] width 138 height 8
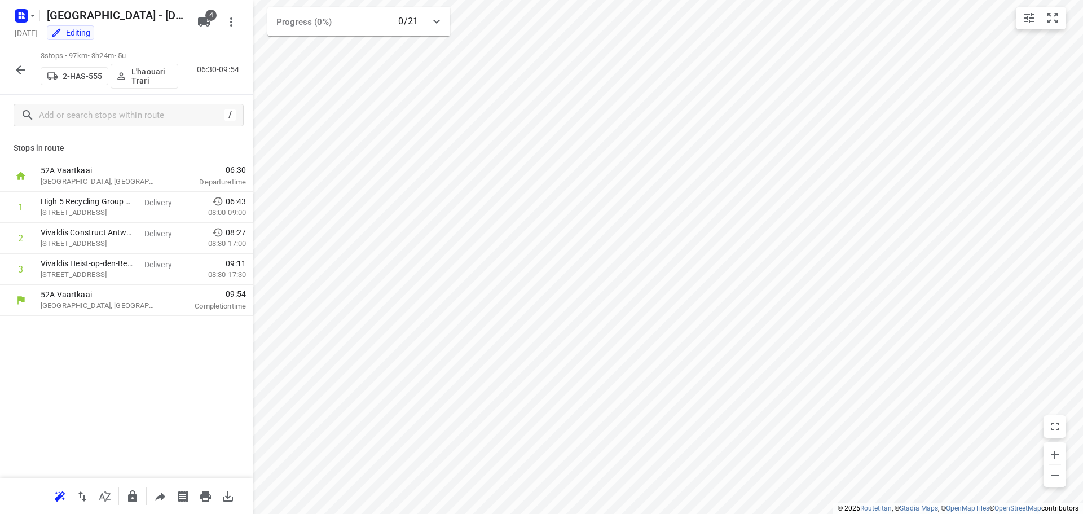
click at [17, 68] on icon "button" at bounding box center [21, 70] width 14 height 14
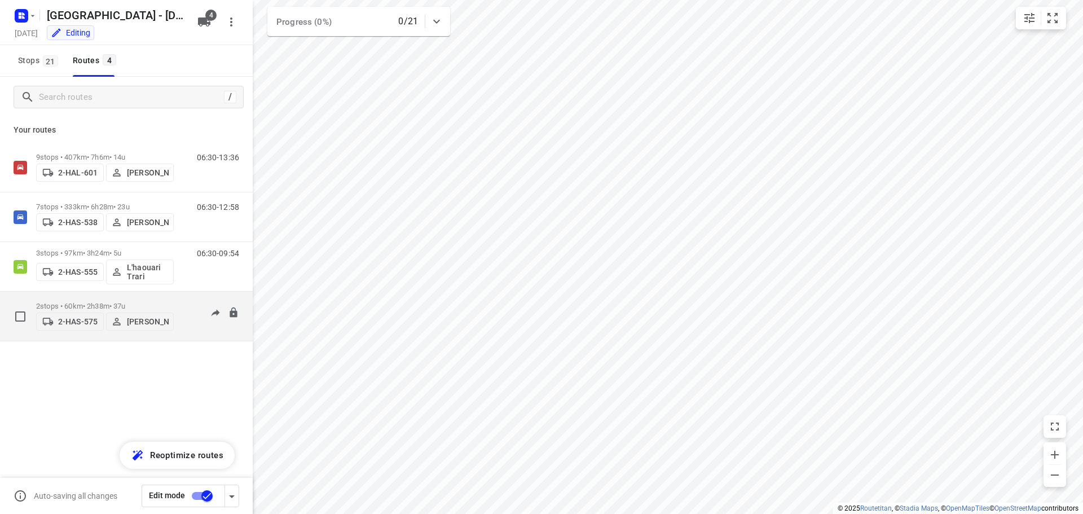
click at [78, 302] on p "2 stops • 60km • 2h38m • 37u" at bounding box center [105, 306] width 138 height 8
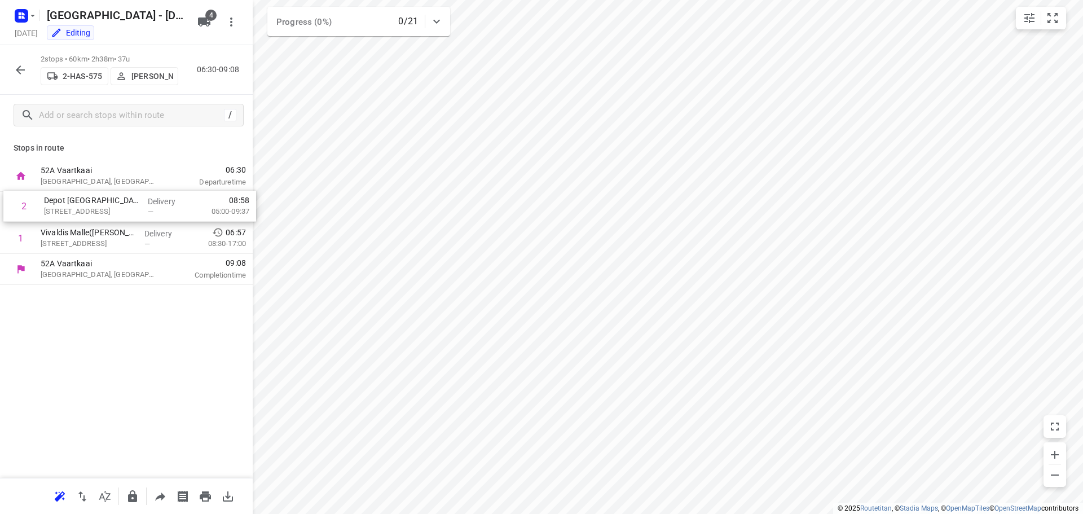
drag, startPoint x: 77, startPoint y: 238, endPoint x: 81, endPoint y: 201, distance: 37.5
click at [81, 201] on div "1 Vivaldis Malle(Régis Birgel) Antwerpsesteenweg 207, Malle Delivery — 06:57 08…" at bounding box center [126, 223] width 253 height 62
click at [17, 68] on icon "button" at bounding box center [21, 70] width 14 height 14
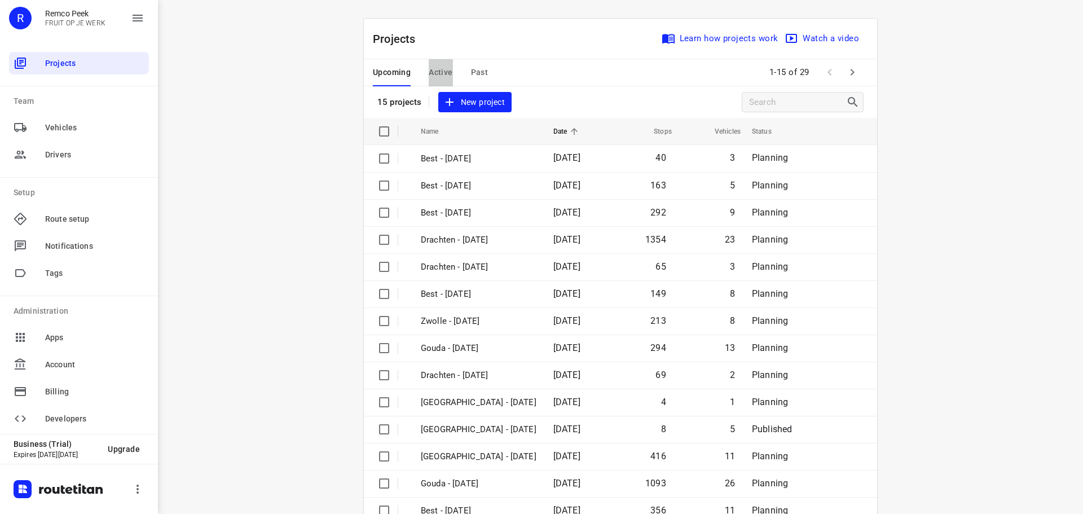
click at [439, 69] on span "Active" at bounding box center [440, 72] width 24 height 14
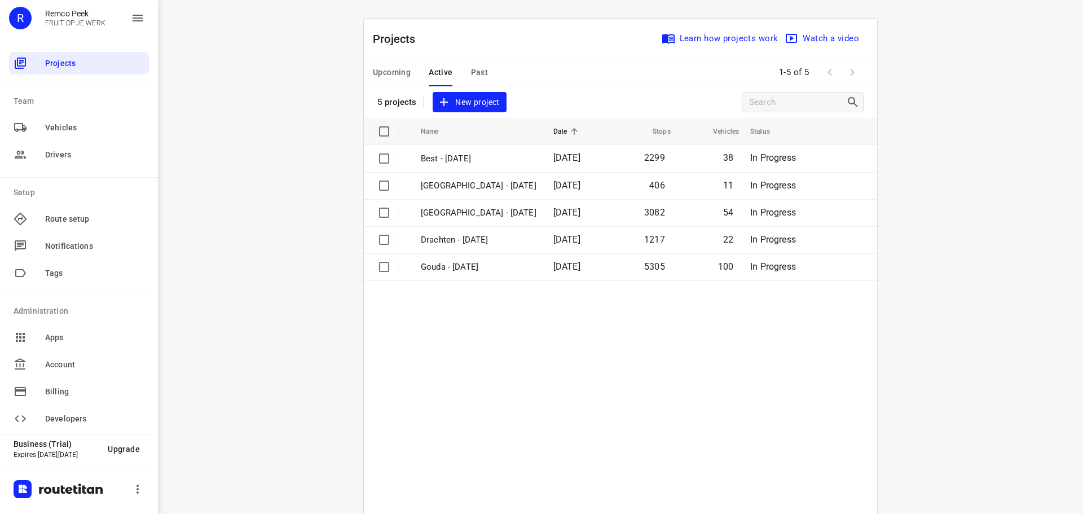
click at [474, 69] on span "Past" at bounding box center [479, 72] width 17 height 14
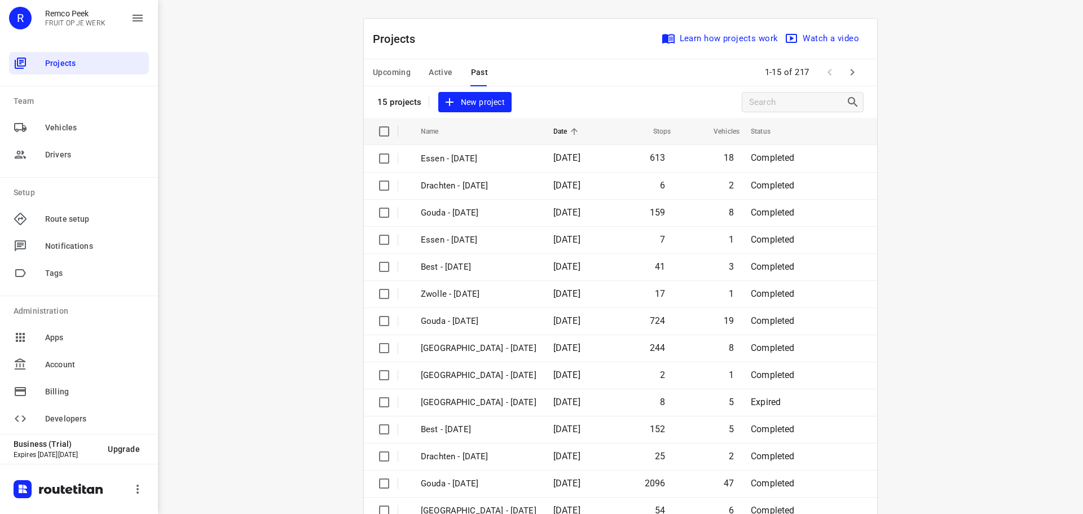
click at [378, 70] on span "Upcoming" at bounding box center [392, 72] width 38 height 14
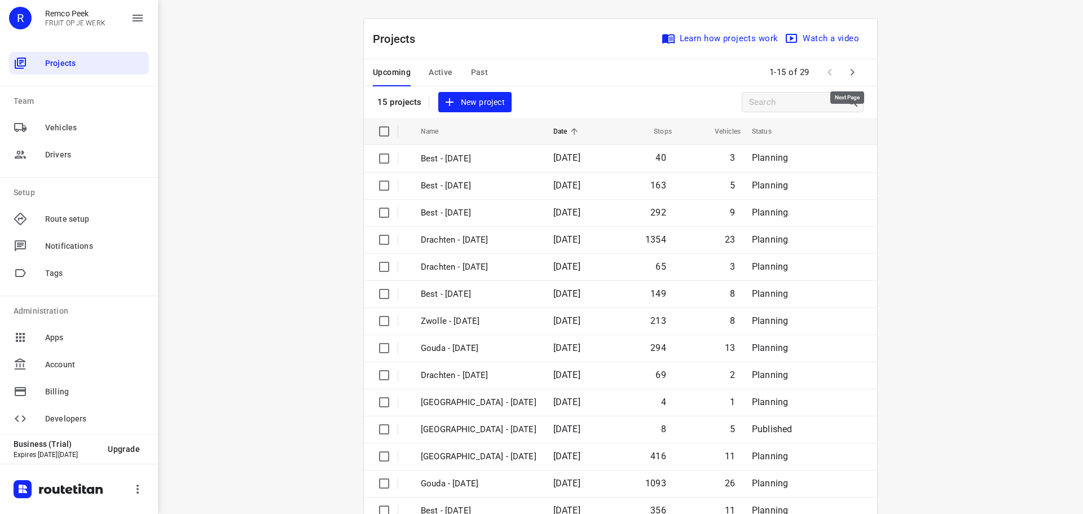
click at [850, 69] on icon "button" at bounding box center [852, 72] width 14 height 14
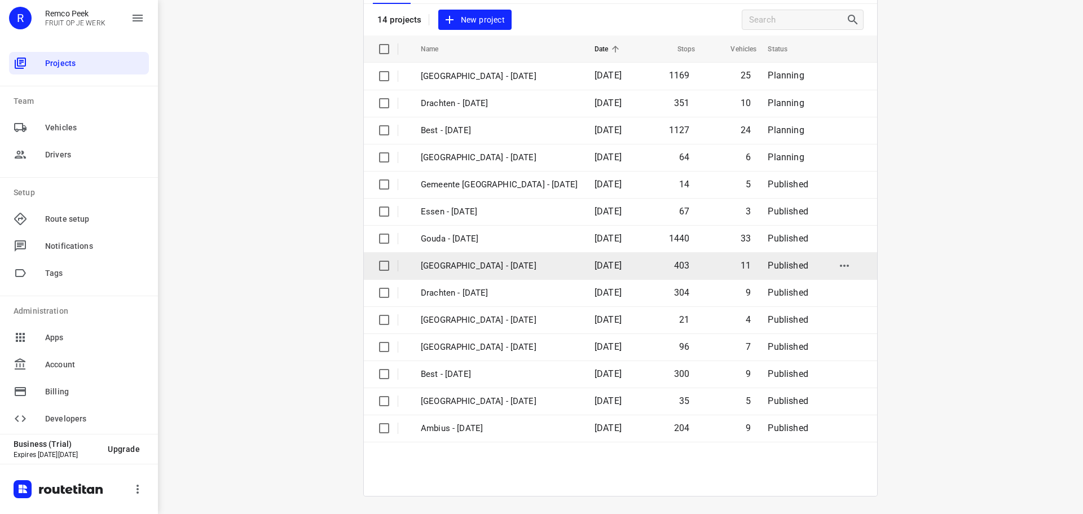
scroll to position [83, 0]
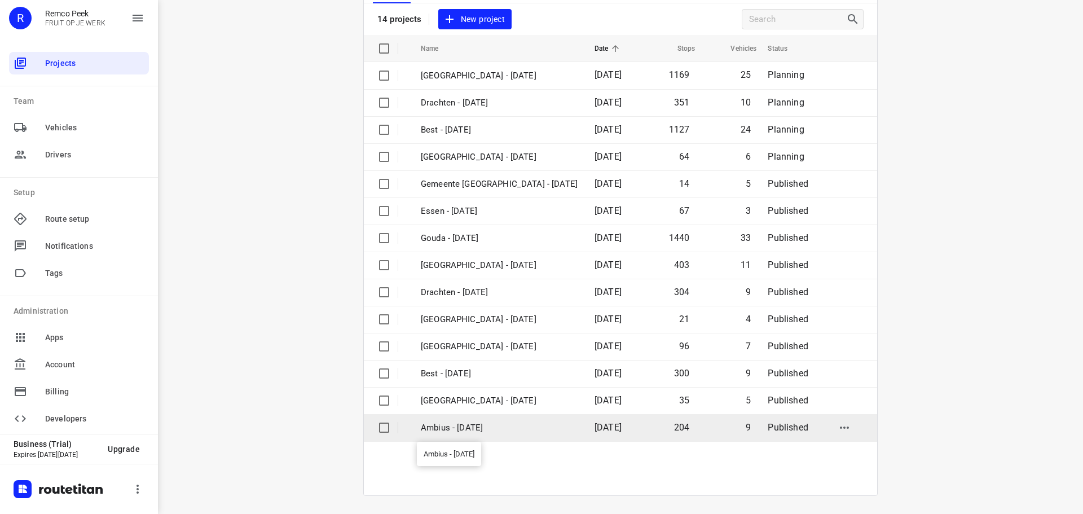
click at [438, 425] on p "Ambius - [DATE]" at bounding box center [499, 427] width 157 height 13
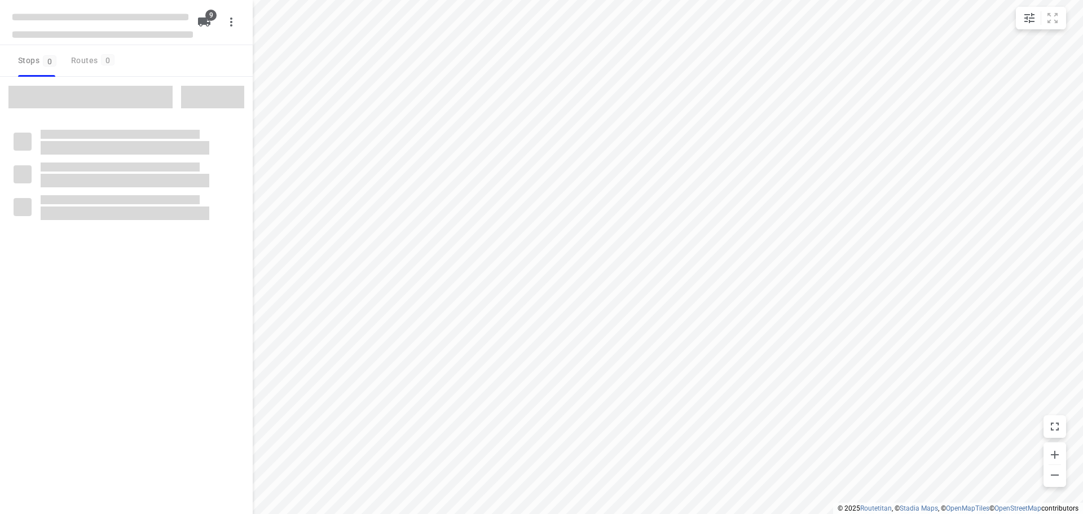
checkbox input "true"
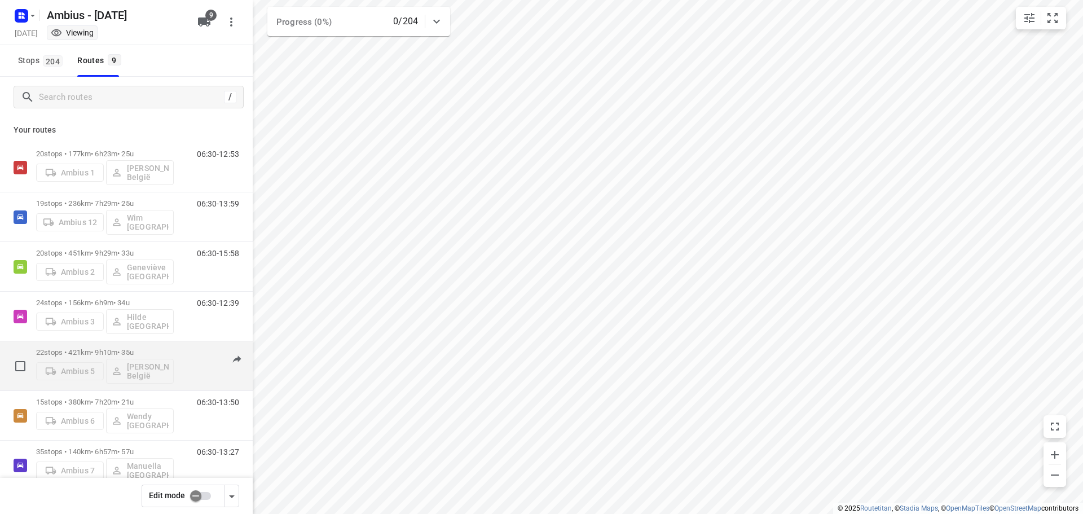
click at [77, 350] on p "22 stops • 421km • 9h10m • 35u" at bounding box center [105, 352] width 138 height 8
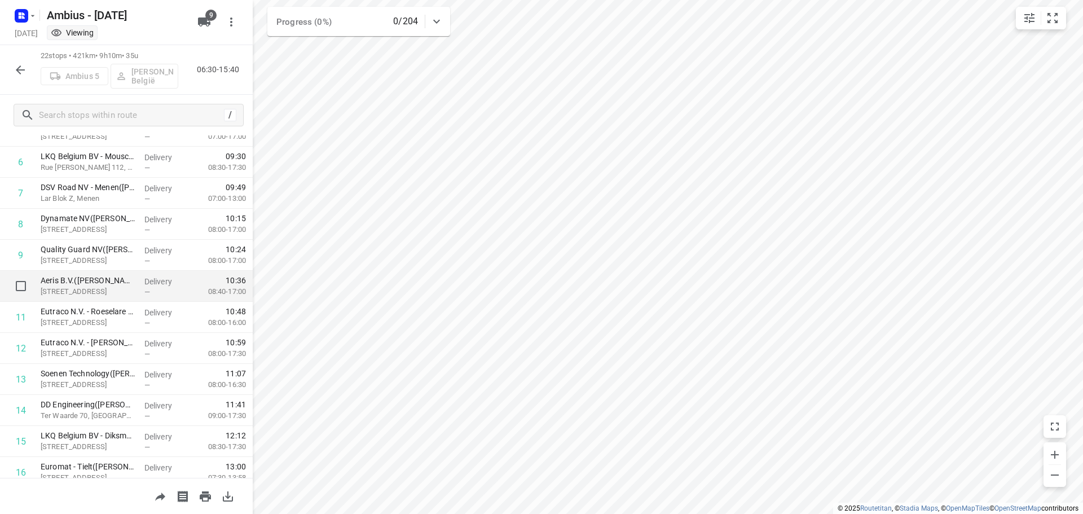
scroll to position [226, 0]
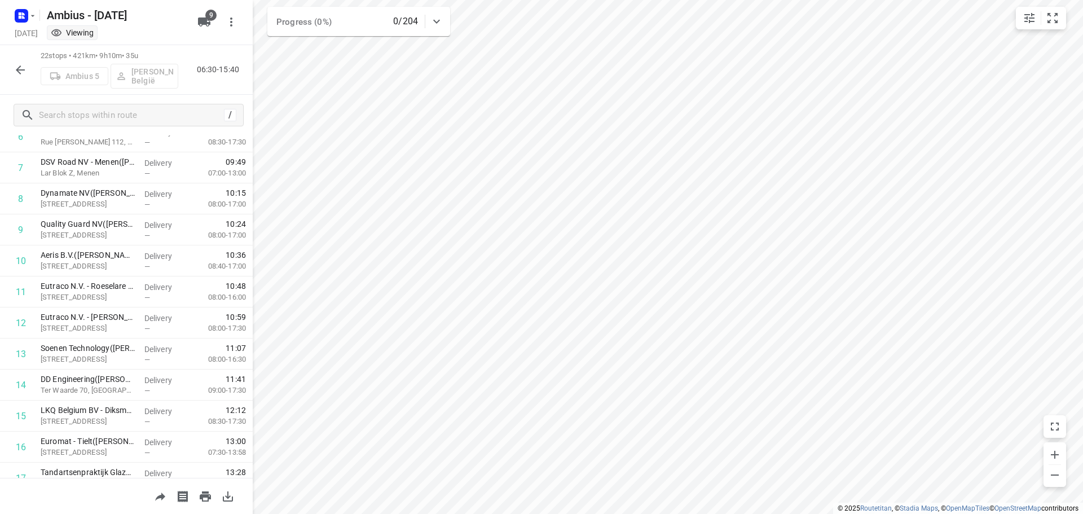
click at [481, 0] on html "i © 2025 Routetitan , © Stadia Maps , © OpenMapTiles © OpenStreetMap contributo…" at bounding box center [541, 257] width 1083 height 514
click at [18, 69] on icon "button" at bounding box center [20, 69] width 9 height 9
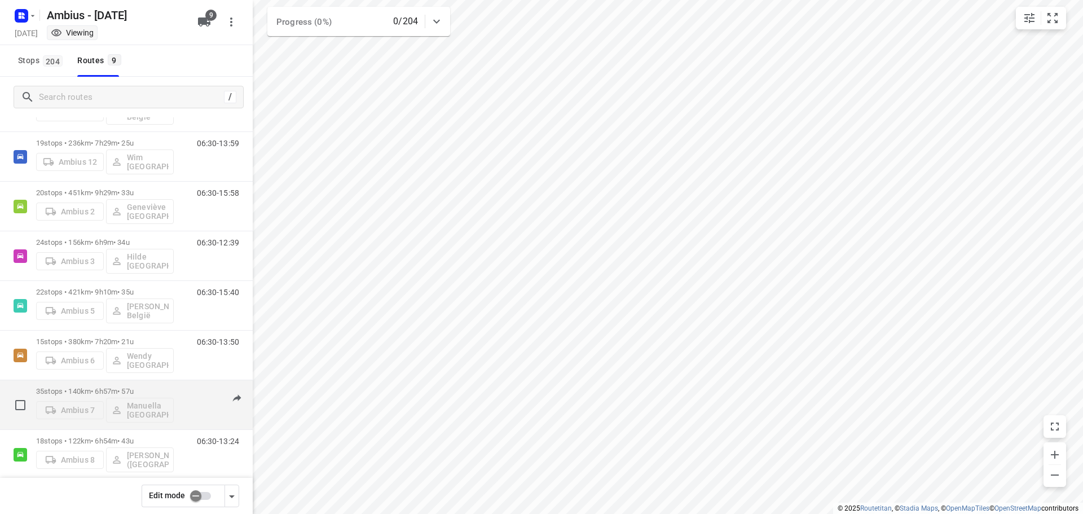
scroll to position [123, 0]
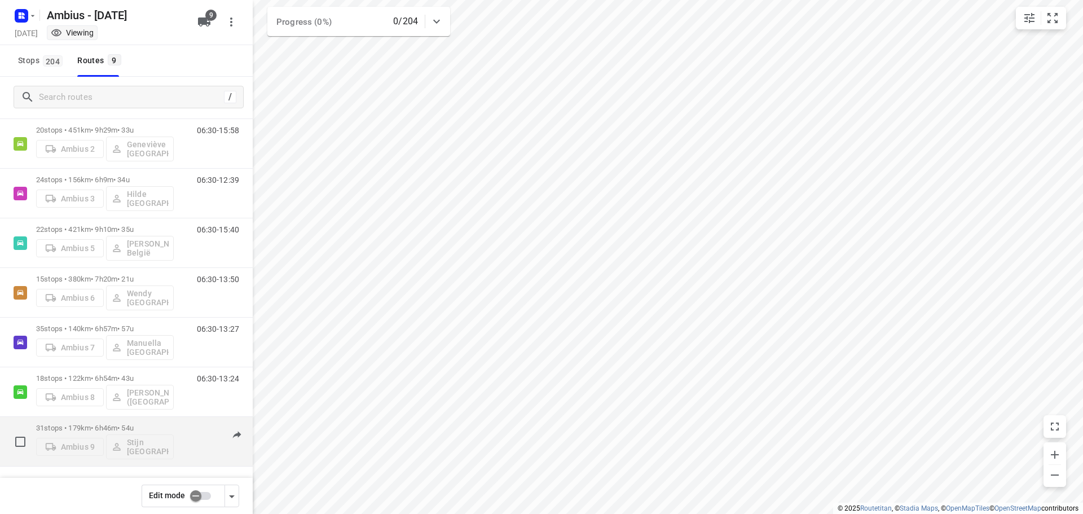
click at [90, 426] on div "31 stops • 179km • 6h46m • 54u Ambius 9 Stijn [GEOGRAPHIC_DATA]" at bounding box center [105, 441] width 138 height 47
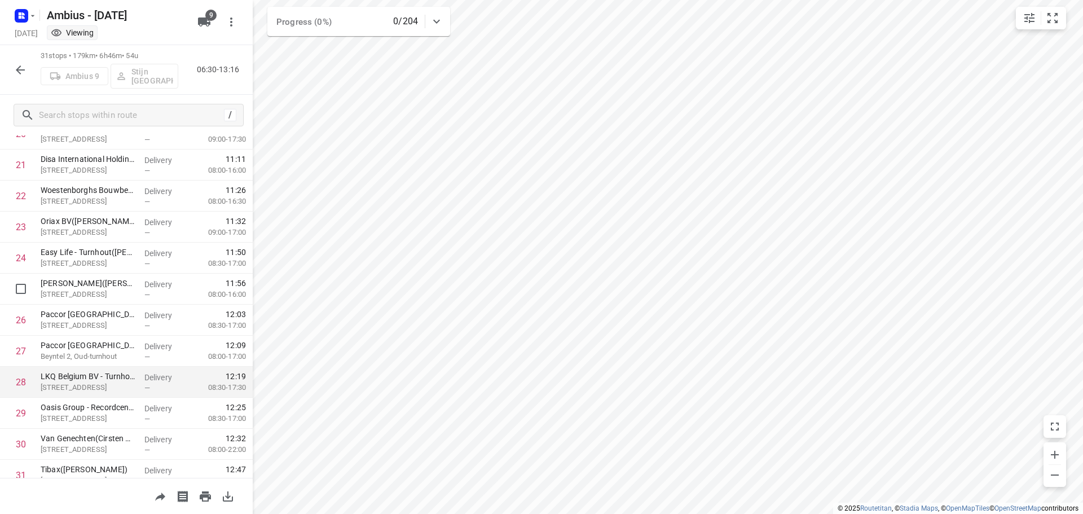
scroll to position [706, 0]
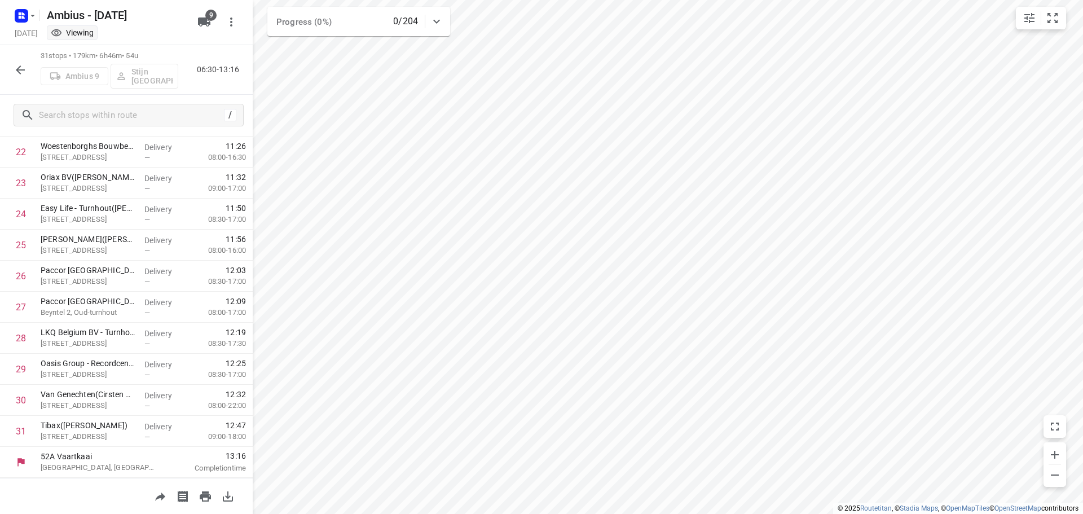
click at [24, 68] on icon "button" at bounding box center [21, 70] width 14 height 14
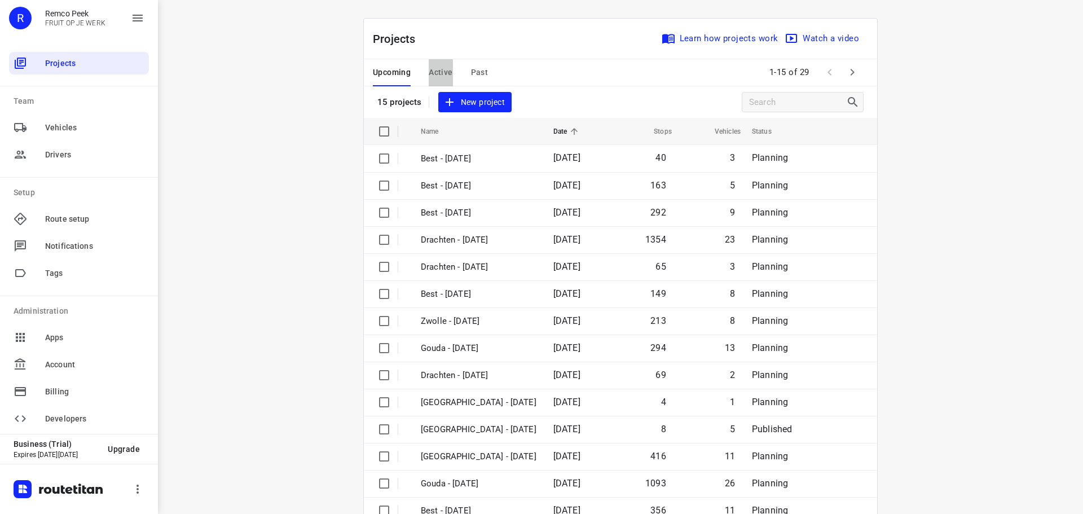
click at [447, 68] on span "Active" at bounding box center [440, 72] width 24 height 14
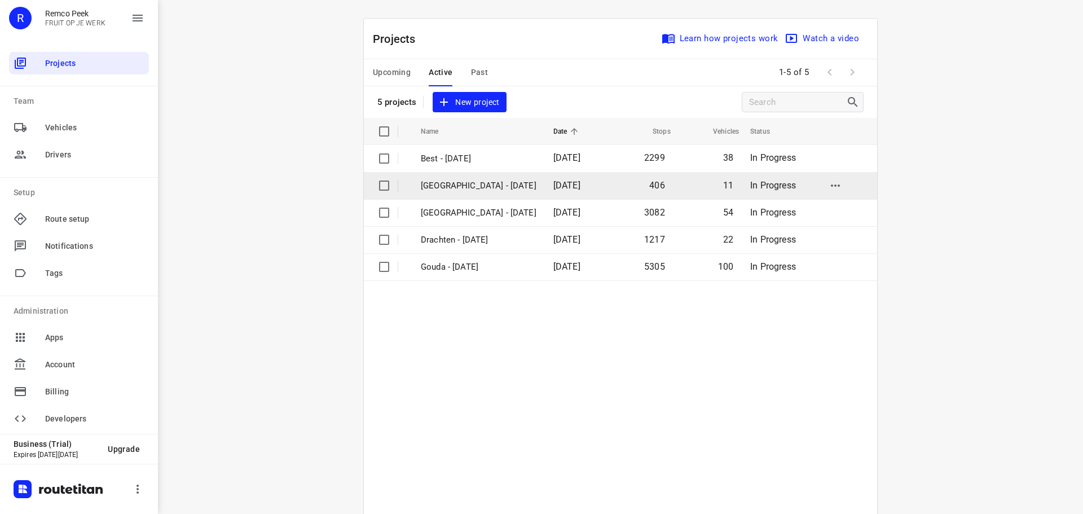
click at [448, 184] on p "[GEOGRAPHIC_DATA] - [DATE]" at bounding box center [479, 185] width 116 height 13
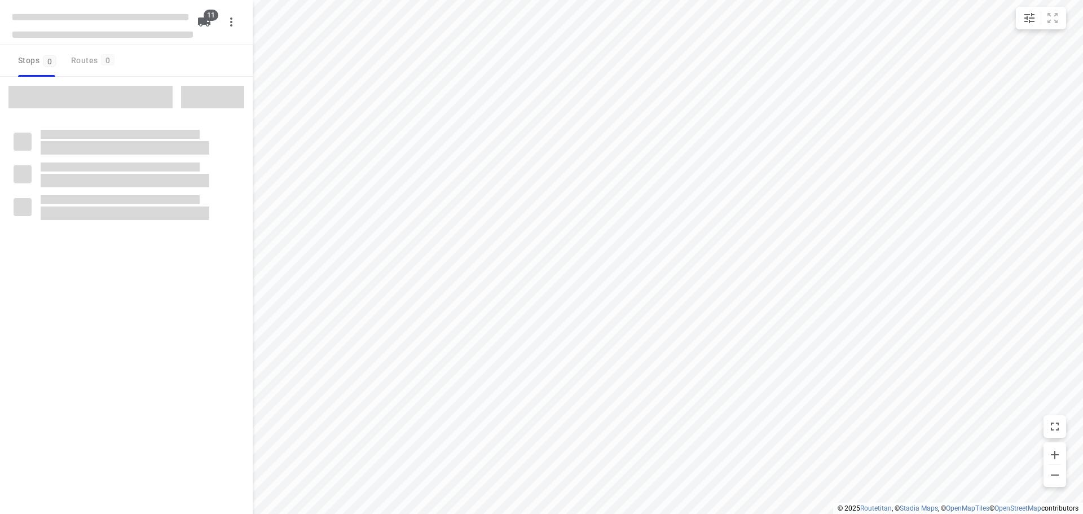
checkbox input "true"
